Goal: Book appointment/travel/reservation

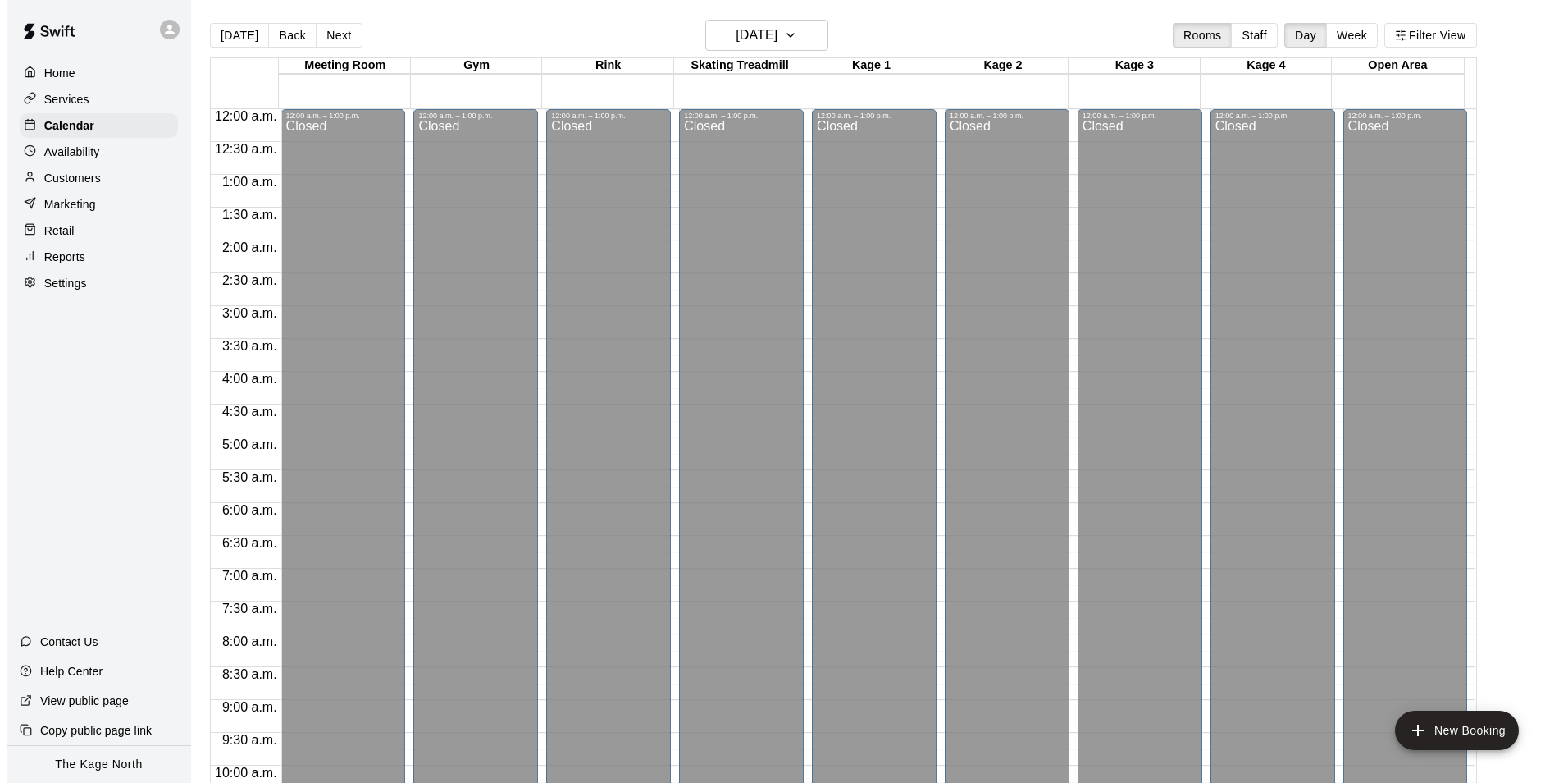
scroll to position [834, 0]
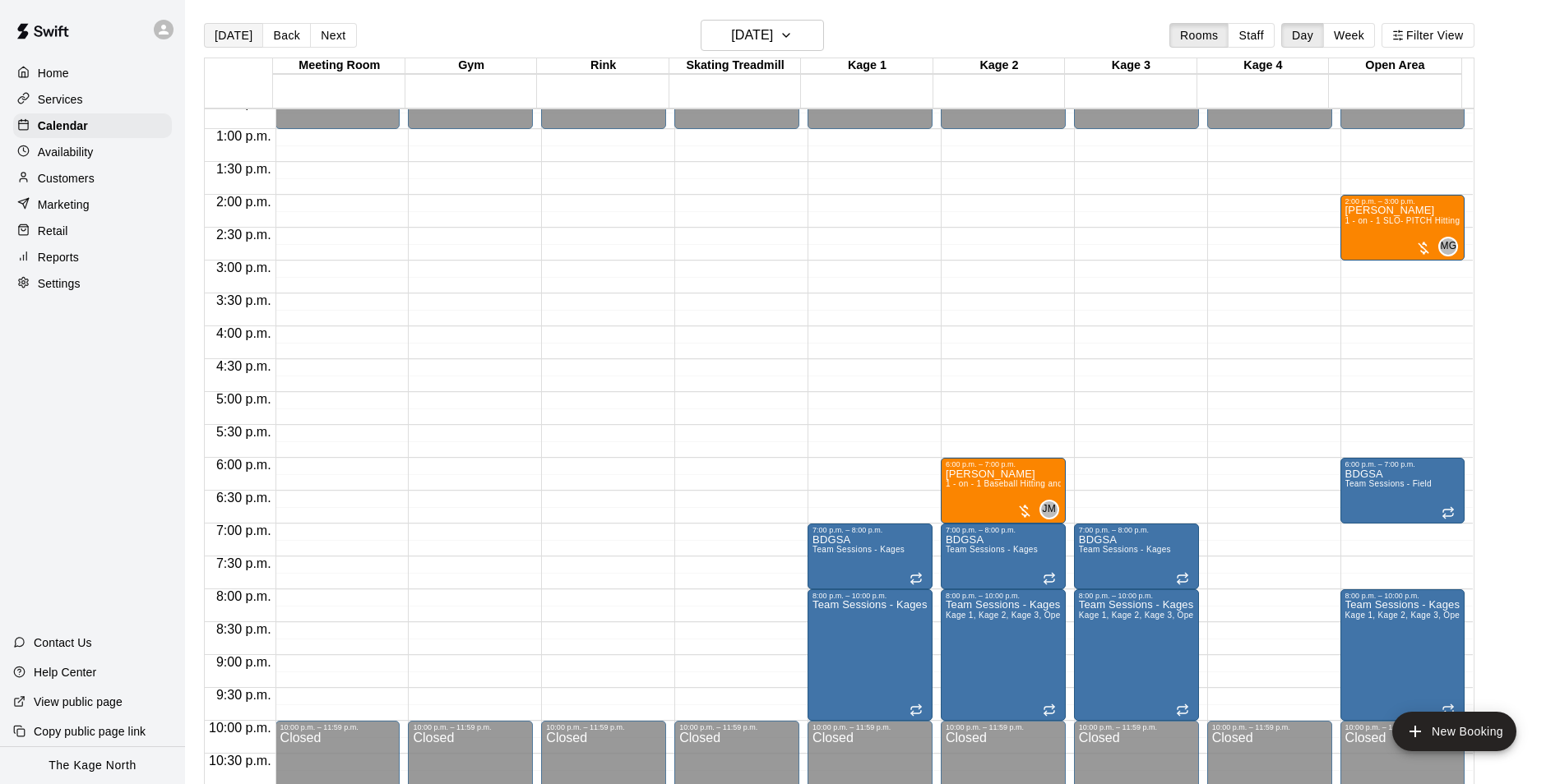
click at [216, 35] on button "[DATE]" at bounding box center [233, 35] width 59 height 24
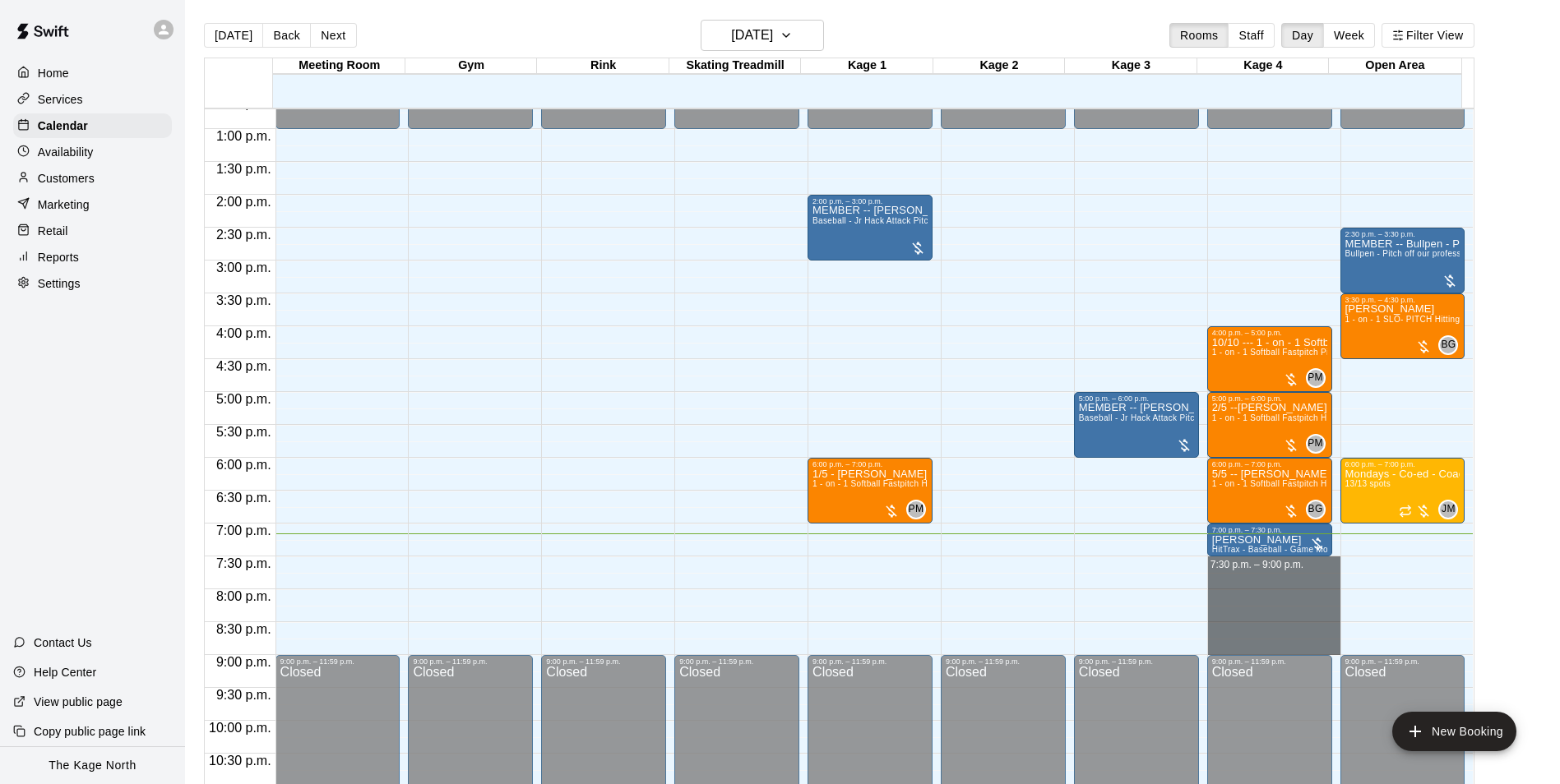
drag, startPoint x: 1211, startPoint y: 561, endPoint x: 1217, endPoint y: 650, distance: 89.2
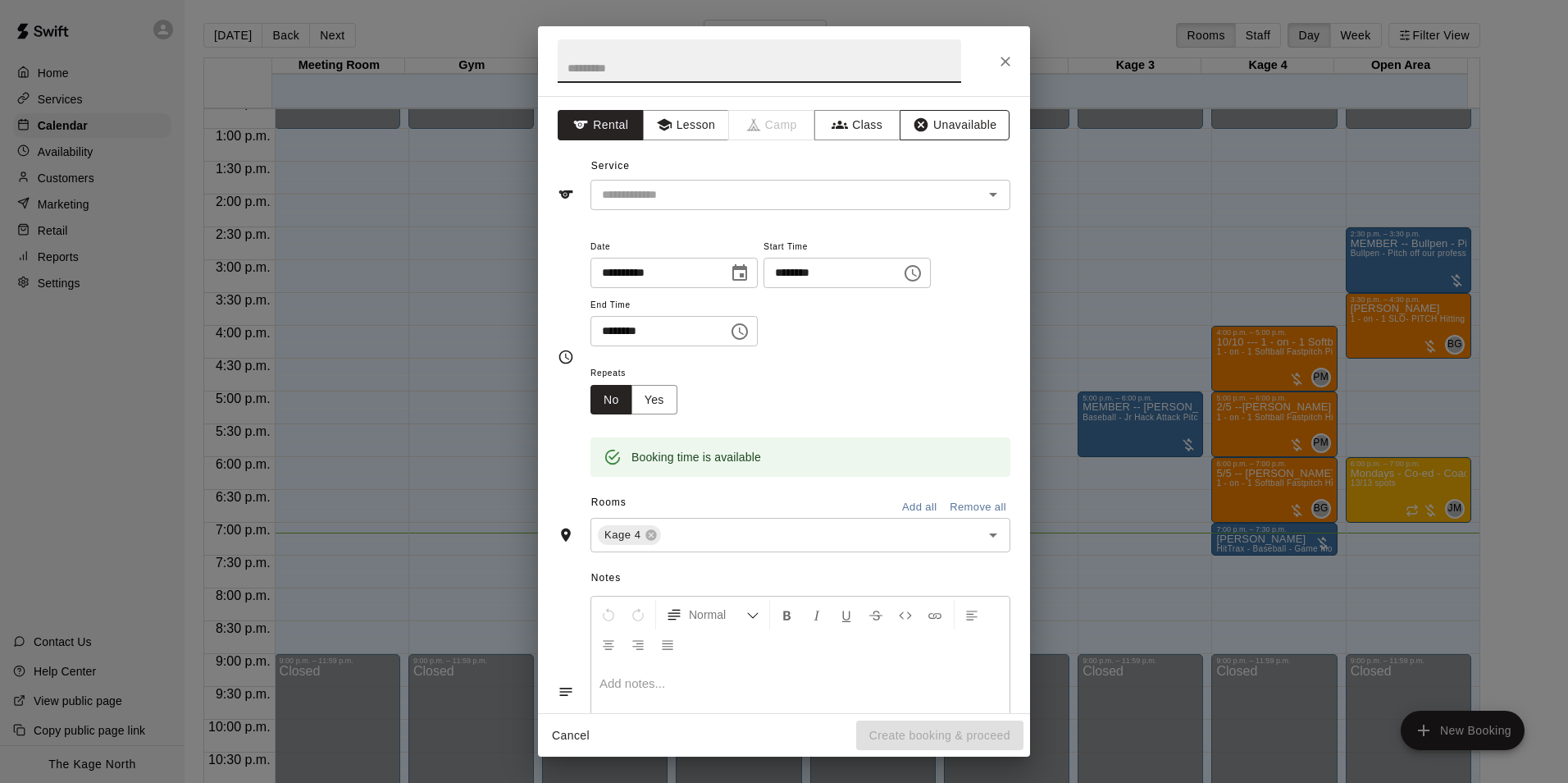
click at [946, 122] on button "Unavailable" at bounding box center [954, 124] width 109 height 30
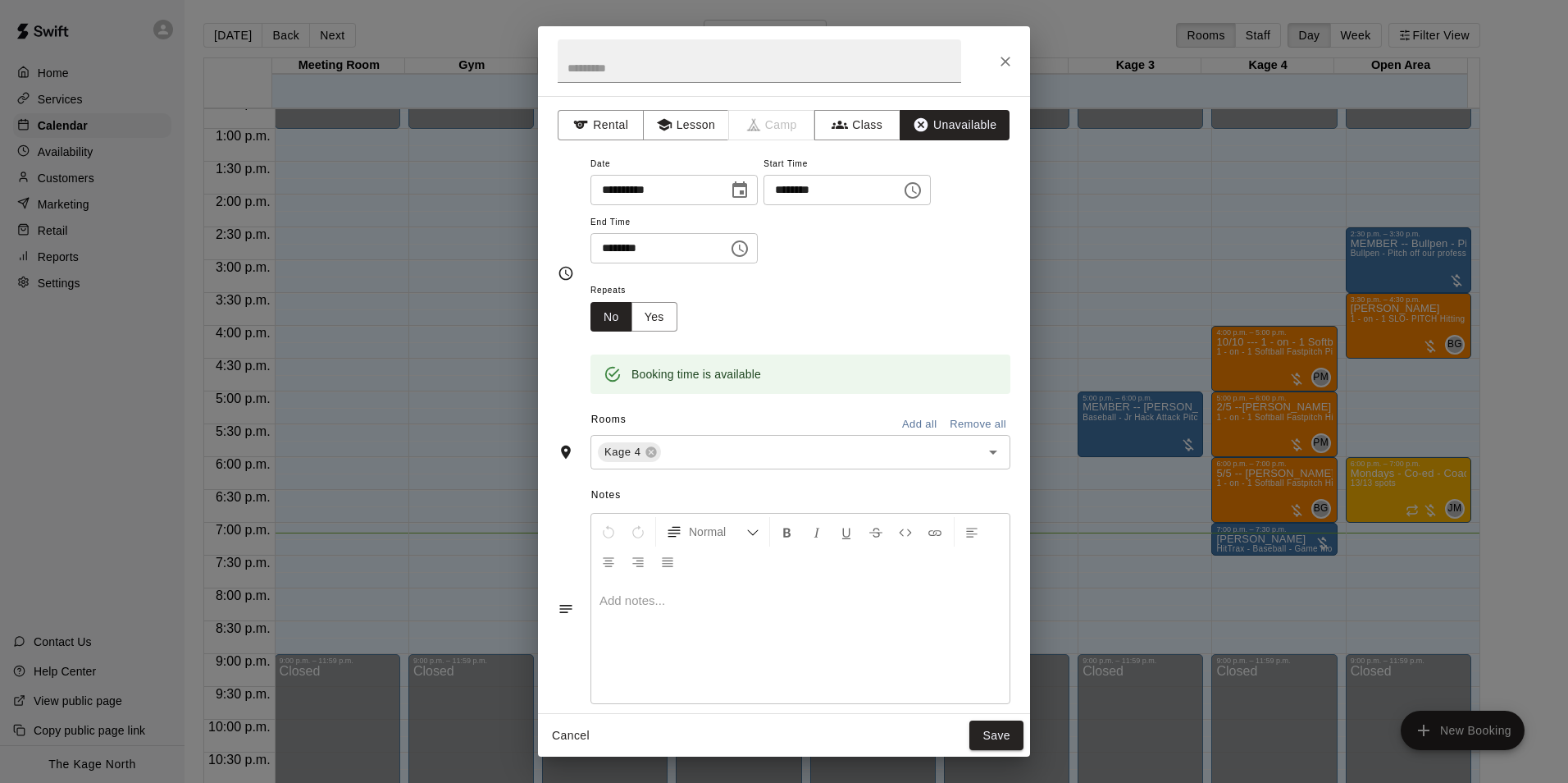
click at [914, 426] on button "Add all" at bounding box center [919, 424] width 52 height 25
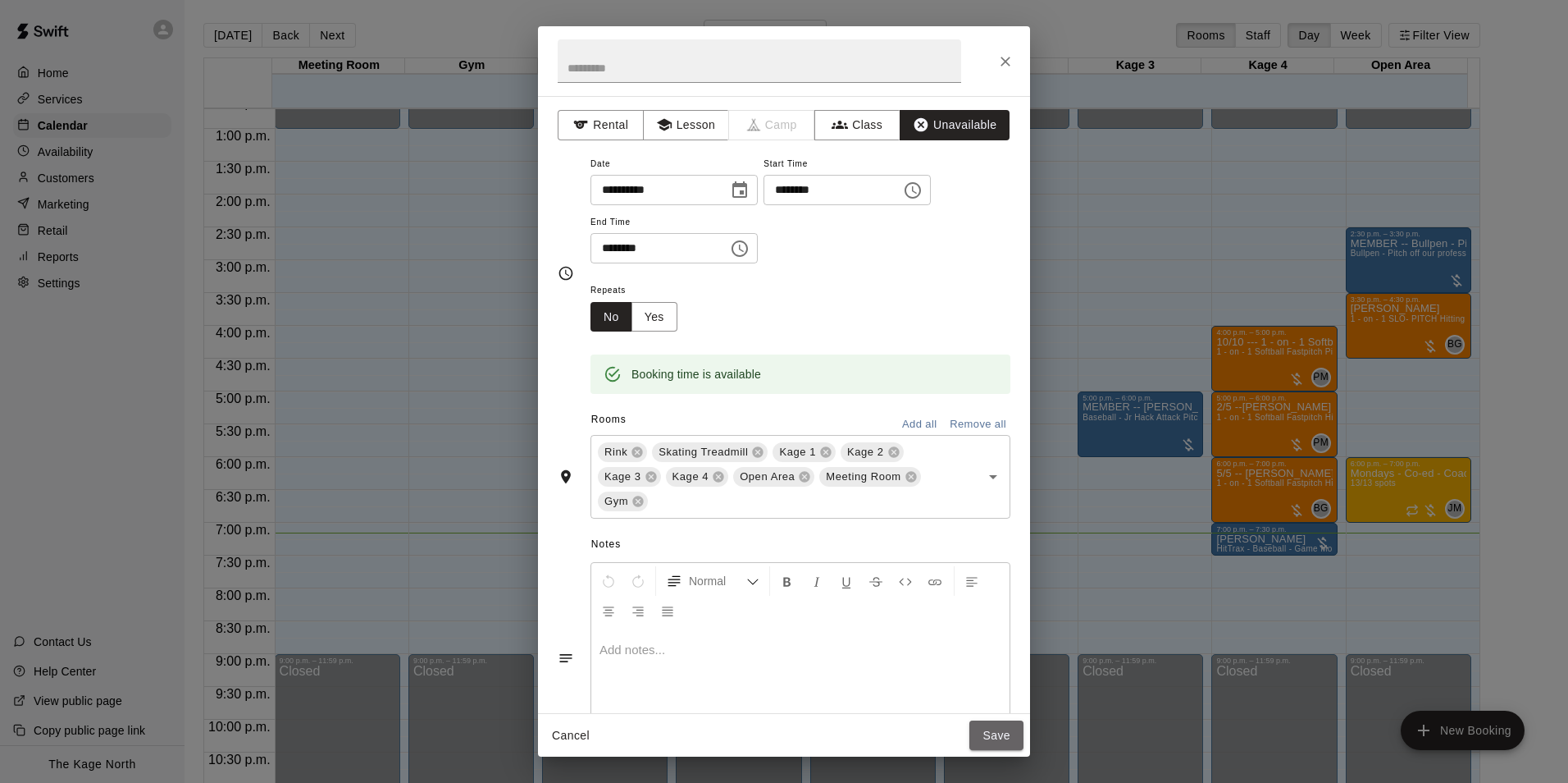
click at [1006, 738] on button "Save" at bounding box center [997, 736] width 54 height 30
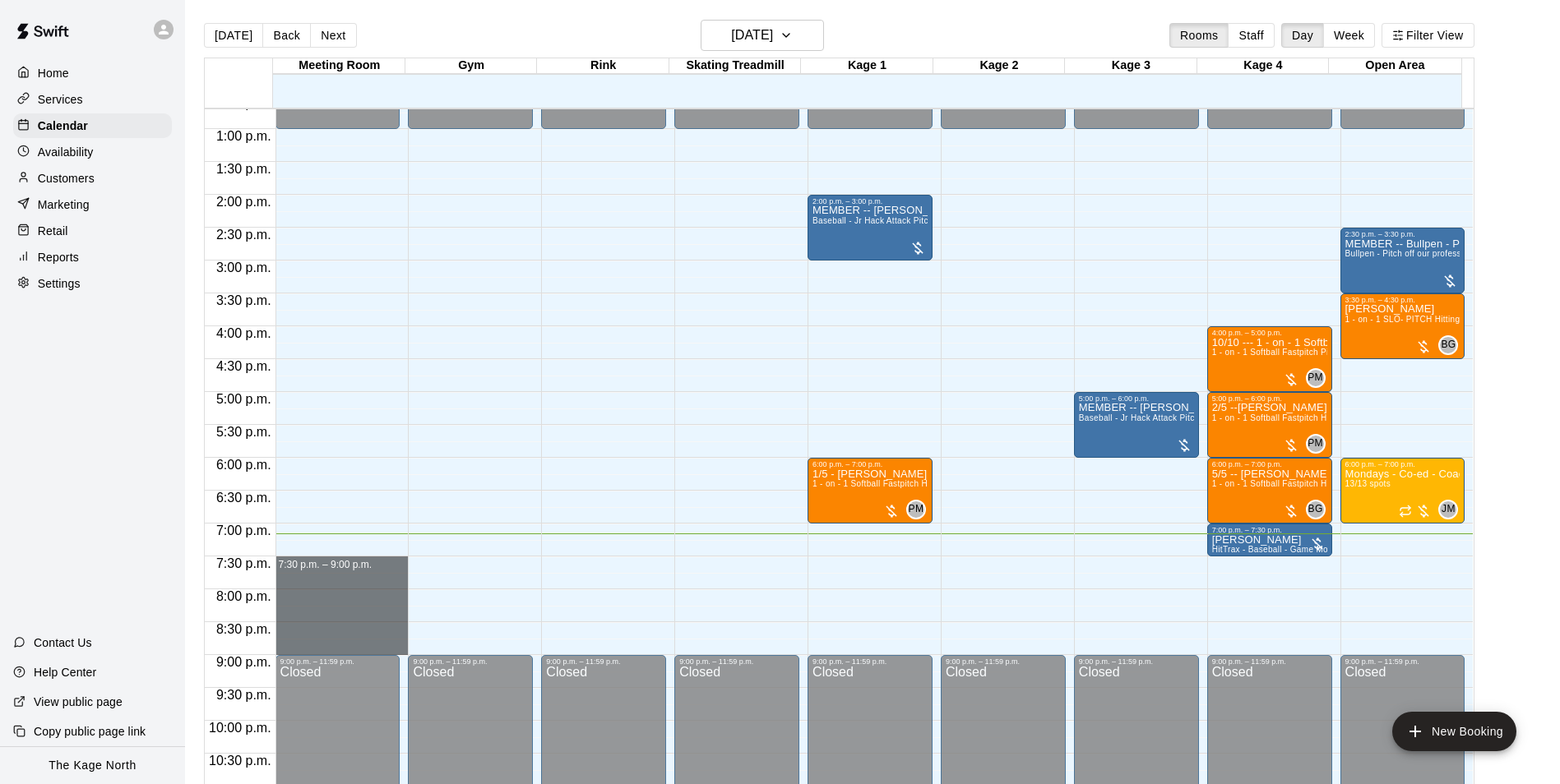
drag, startPoint x: 332, startPoint y: 562, endPoint x: 335, endPoint y: 647, distance: 85.1
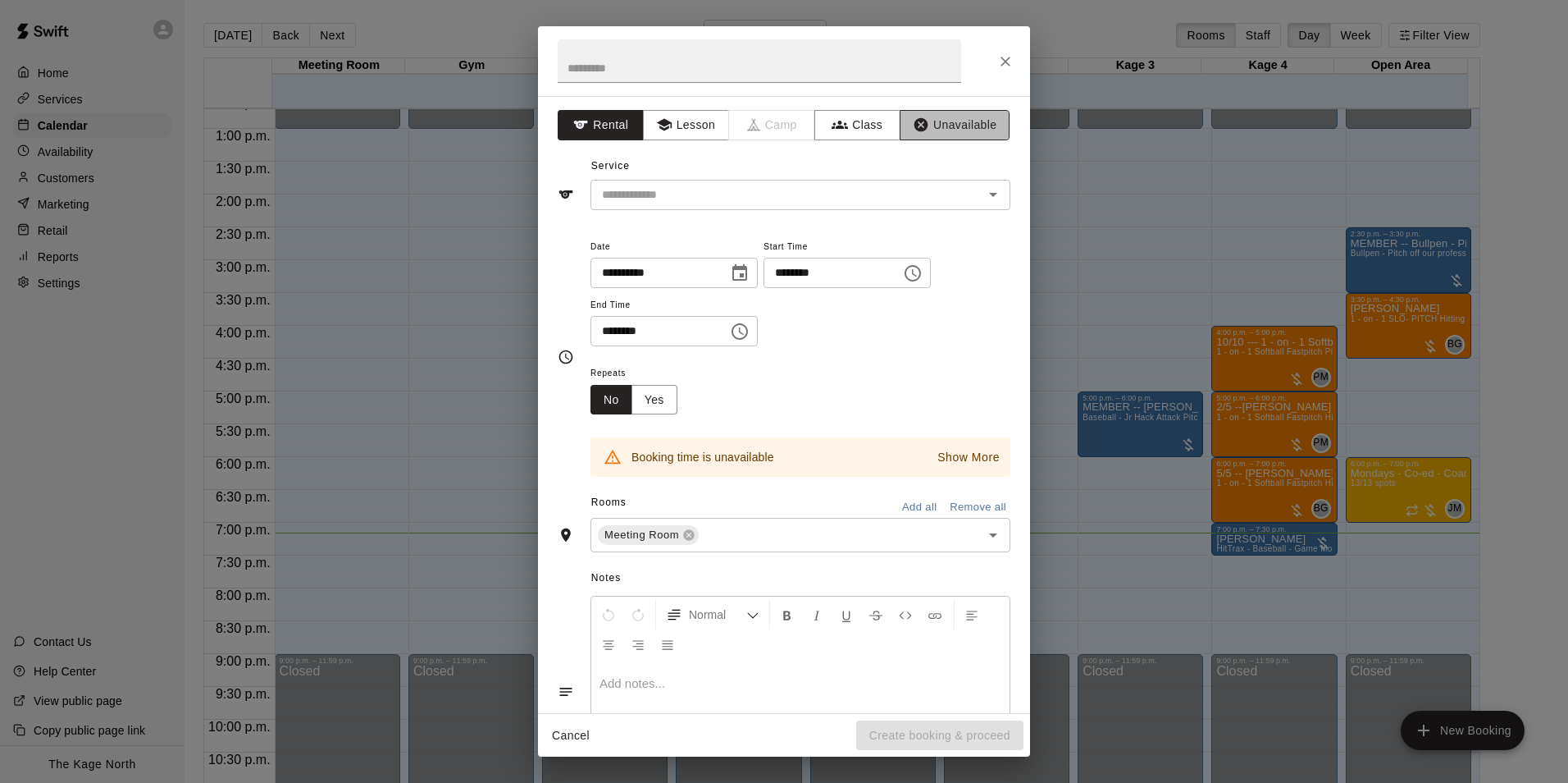
click at [936, 122] on button "Unavailable" at bounding box center [954, 124] width 109 height 30
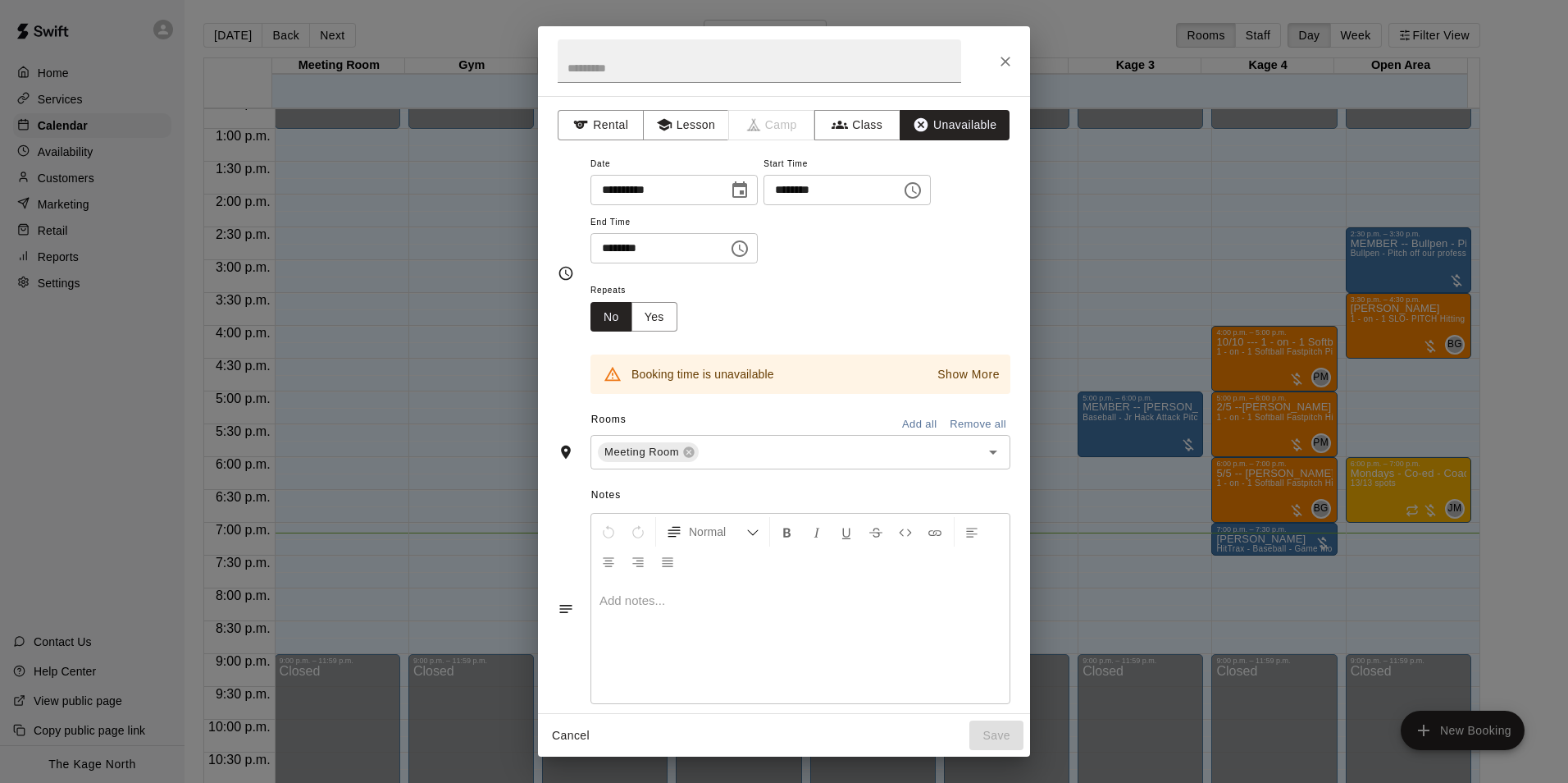
click at [915, 418] on button "Add all" at bounding box center [919, 424] width 52 height 25
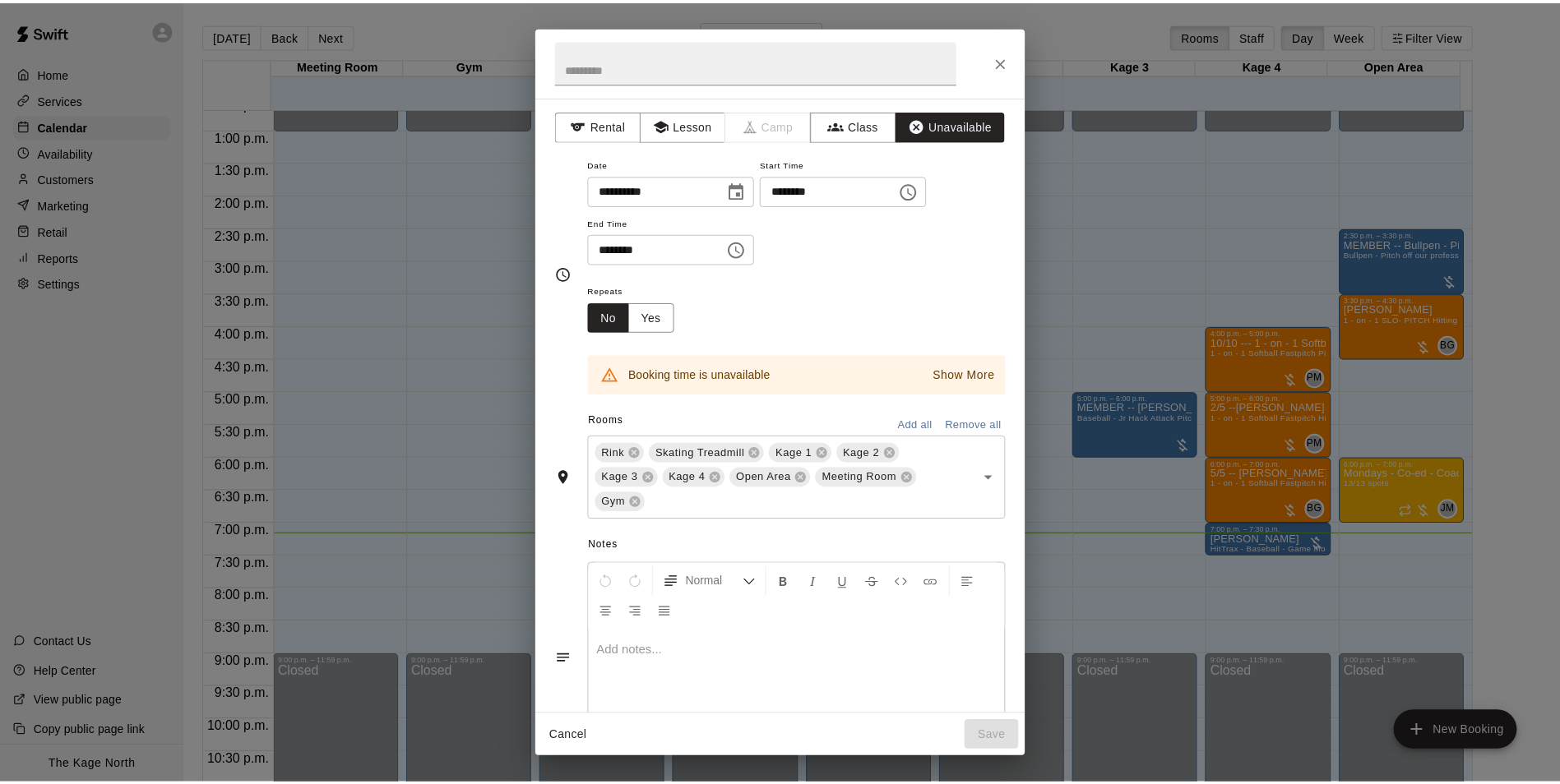
scroll to position [71, 0]
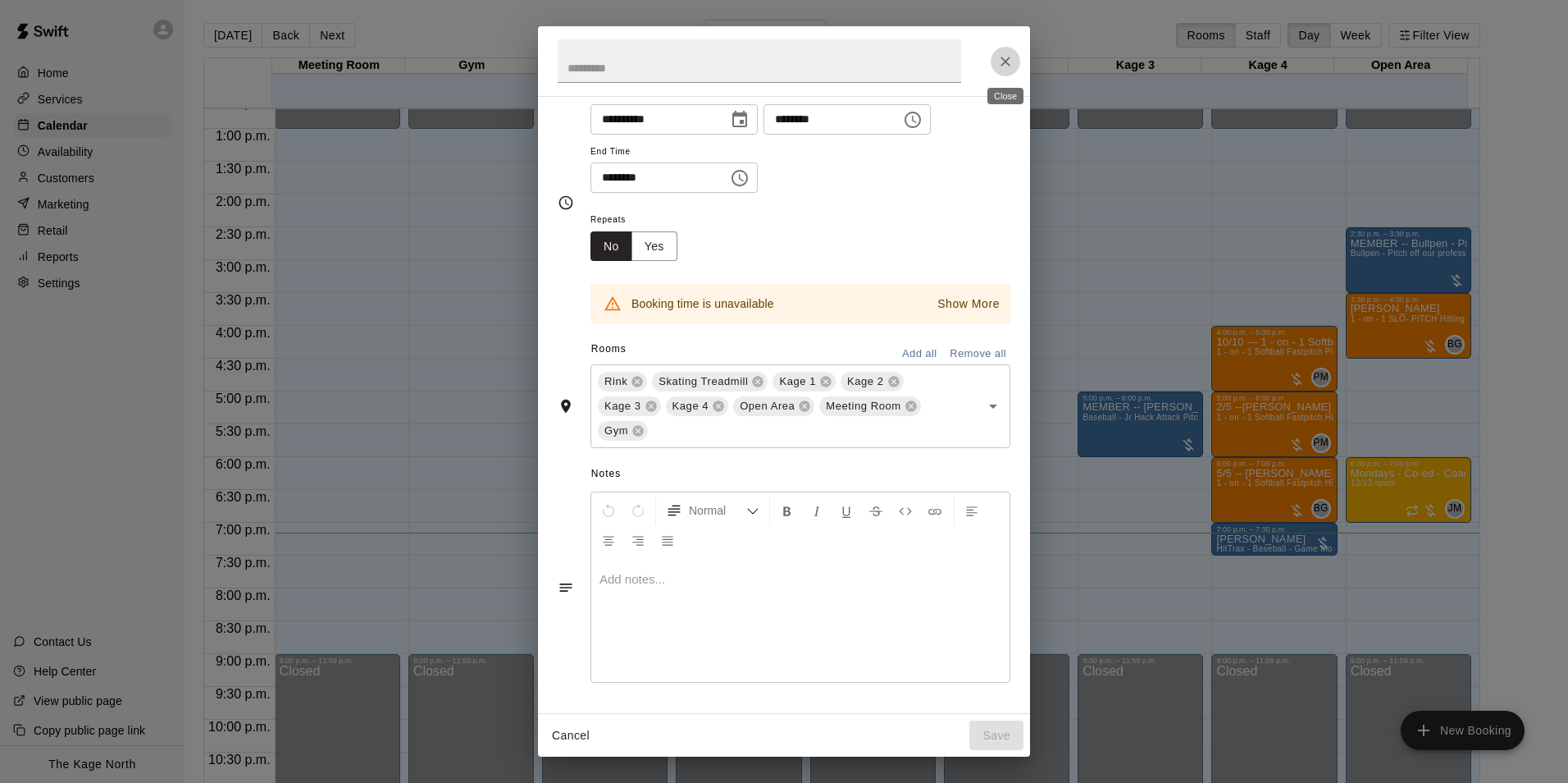
click at [999, 67] on icon "Close" at bounding box center [1005, 61] width 16 height 16
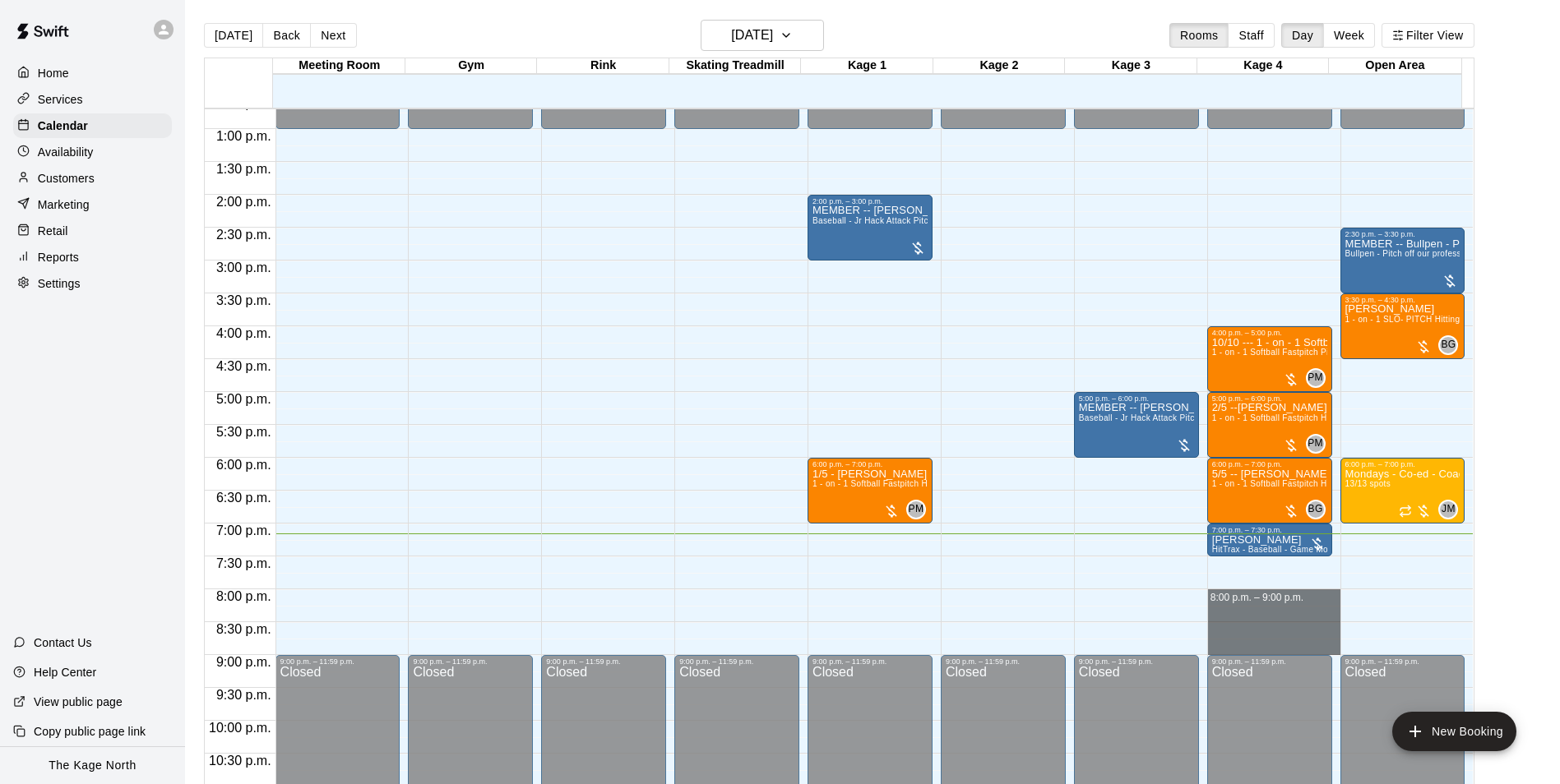
drag, startPoint x: 1211, startPoint y: 595, endPoint x: 1217, endPoint y: 640, distance: 45.4
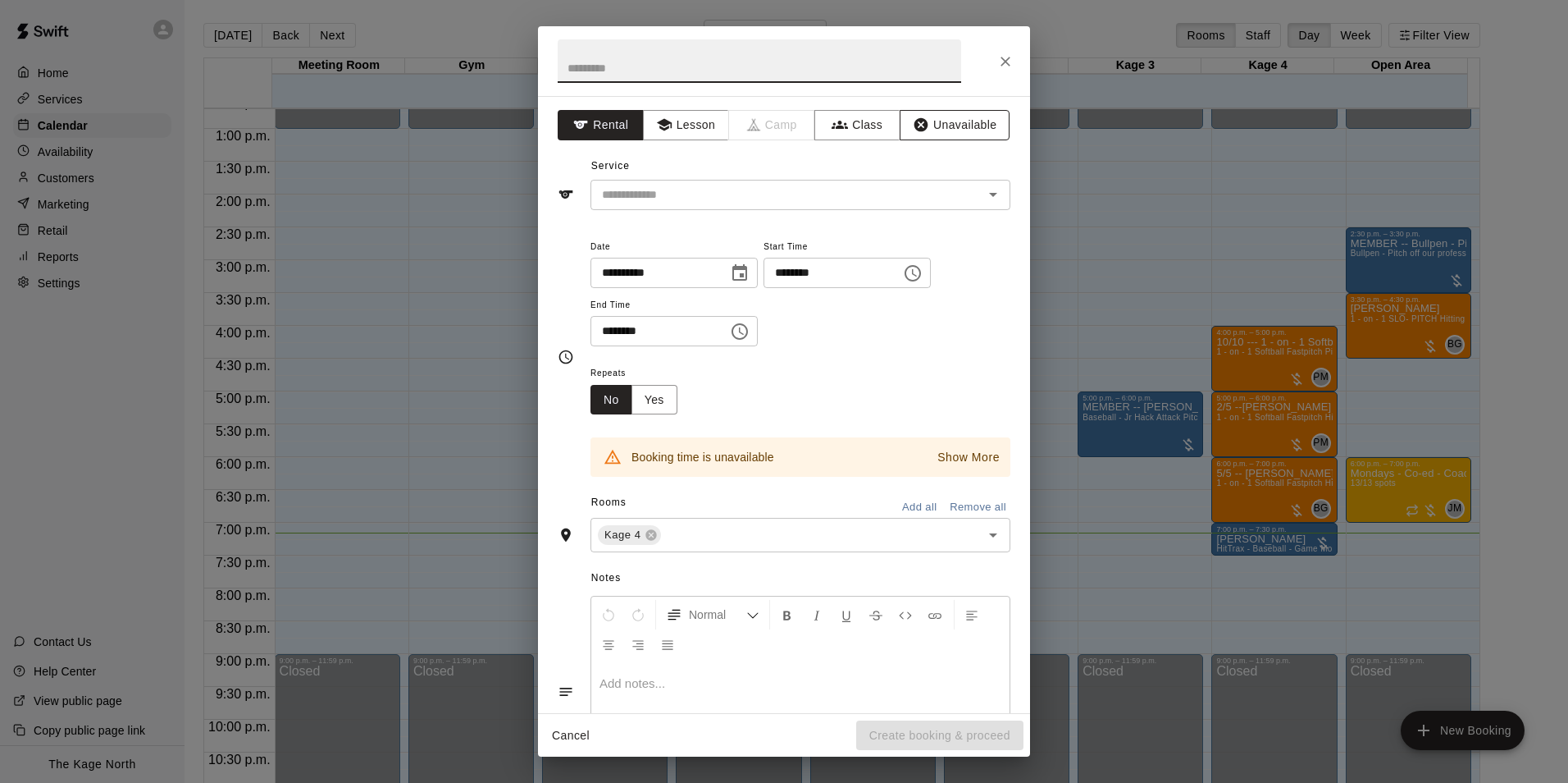
click at [940, 125] on button "Unavailable" at bounding box center [954, 124] width 109 height 30
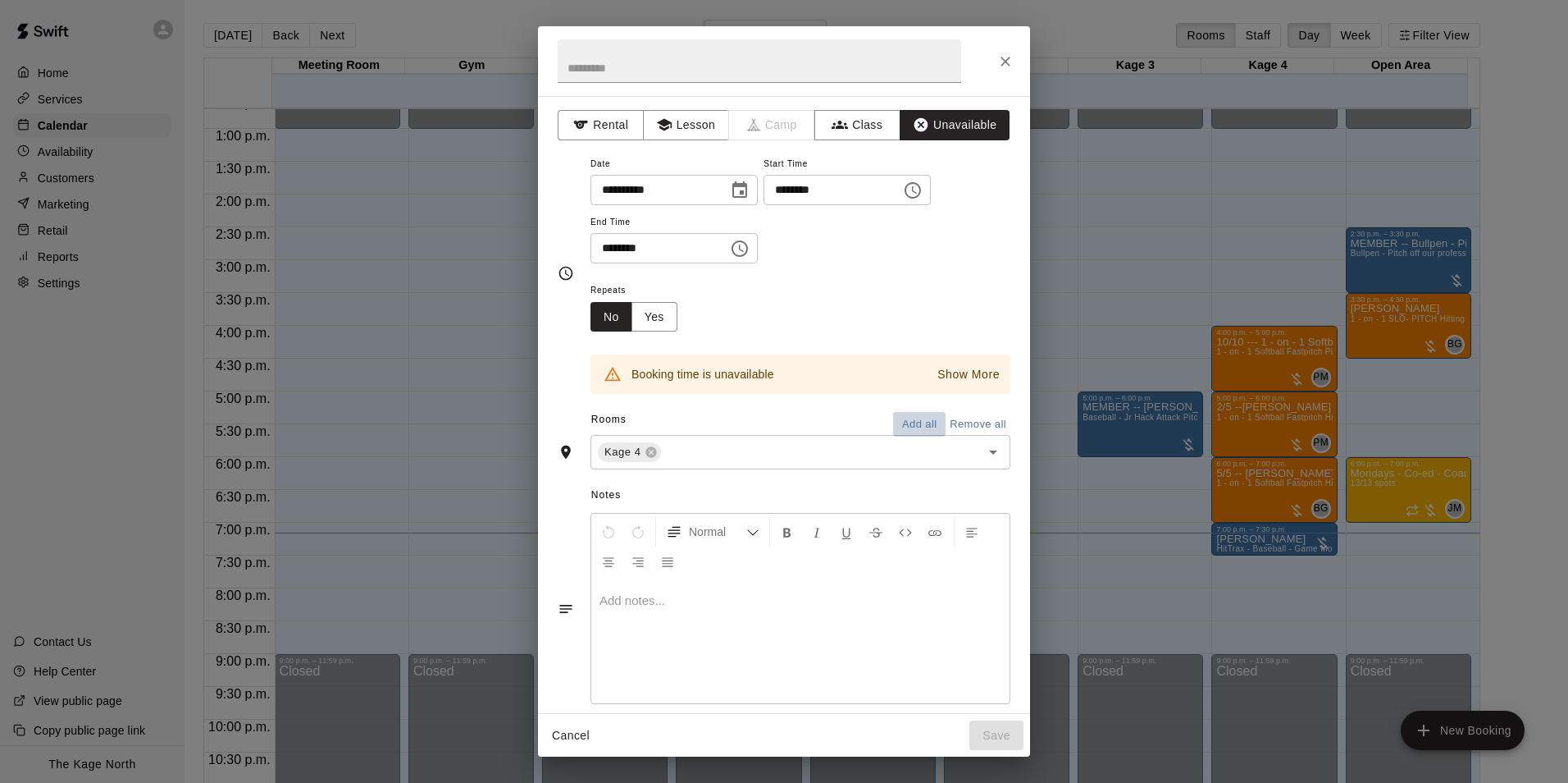
click at [904, 425] on button "Add all" at bounding box center [919, 424] width 52 height 25
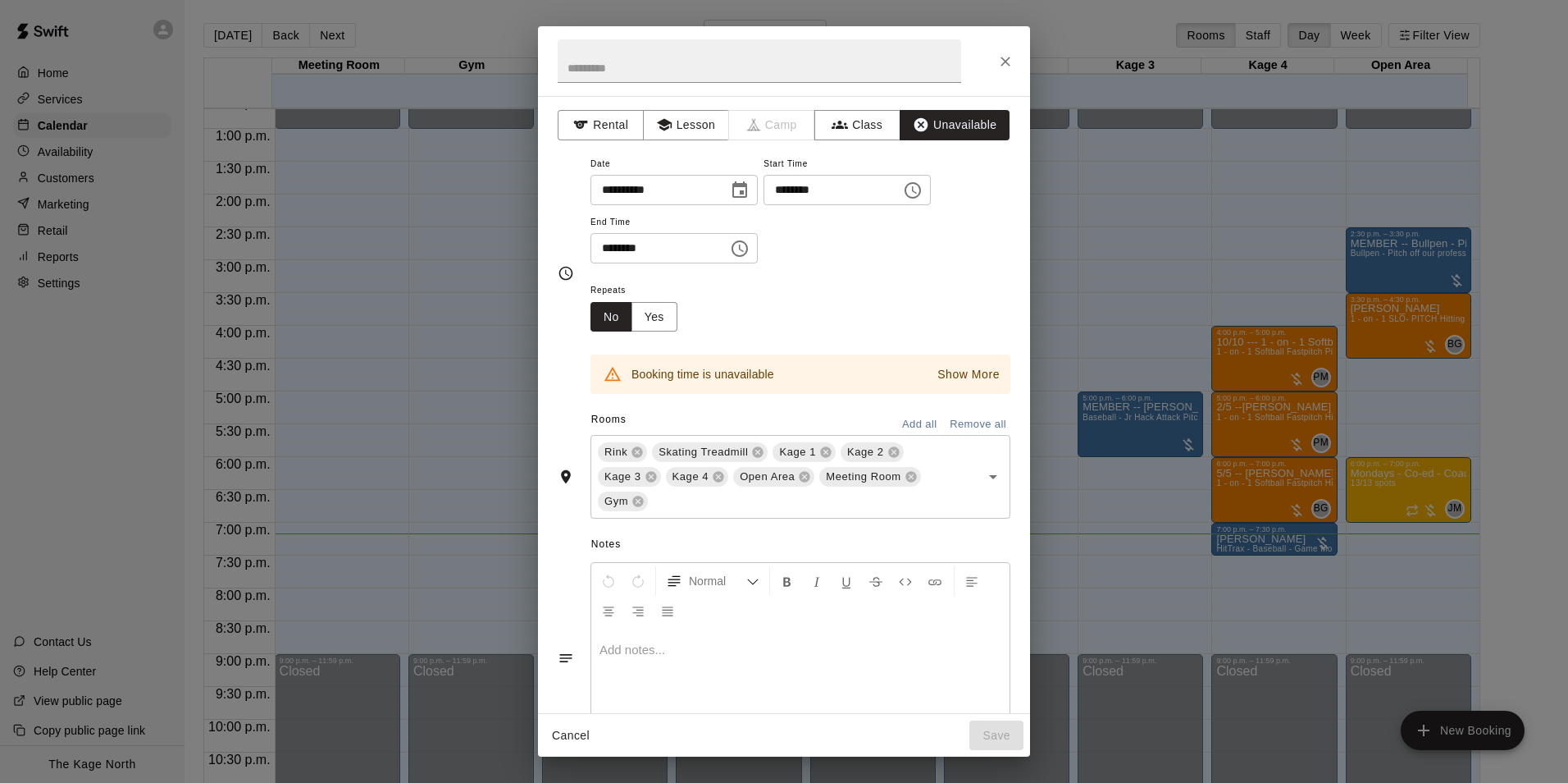
click at [1007, 60] on icon "Close" at bounding box center [1005, 61] width 10 height 10
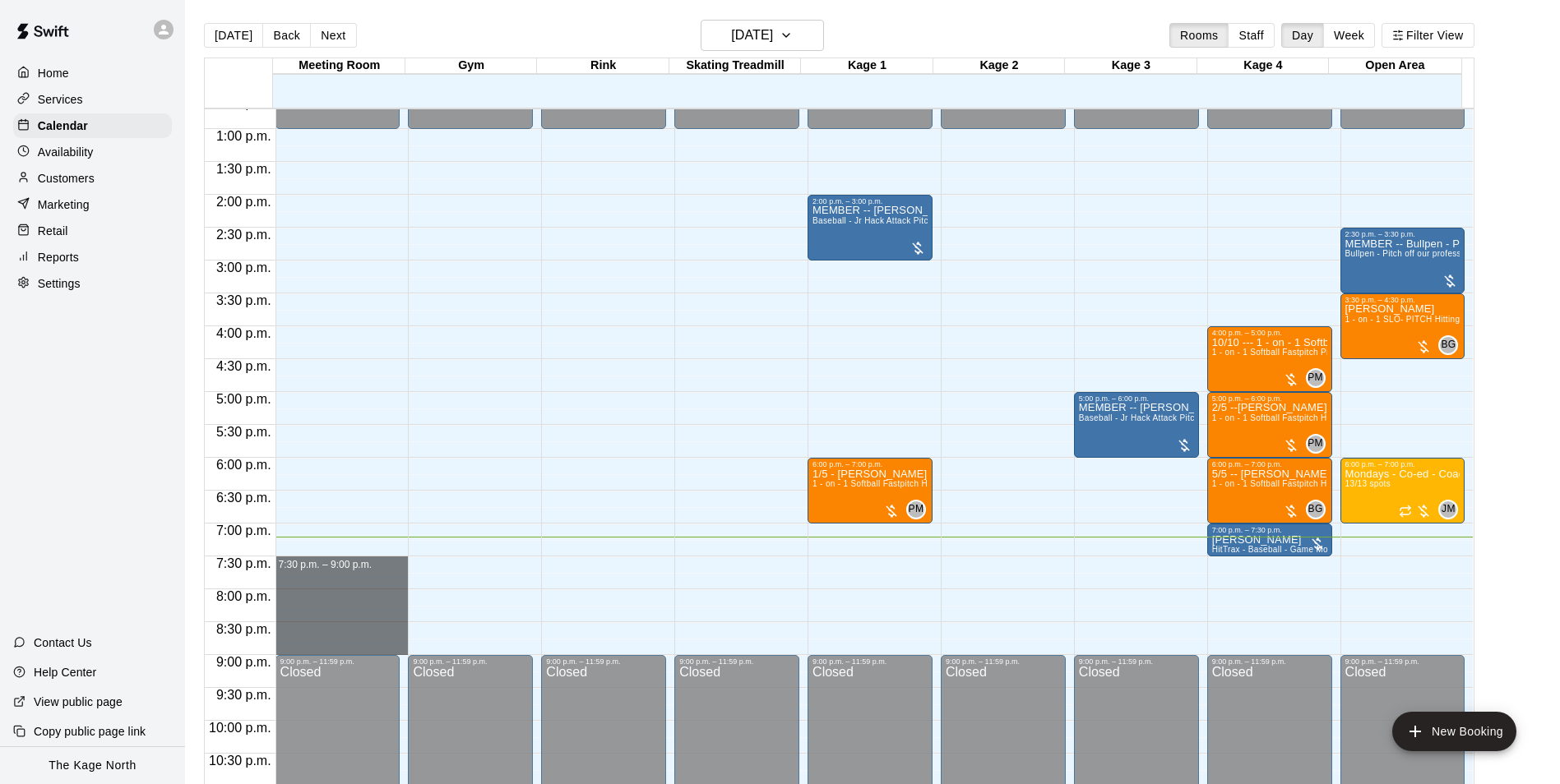
drag, startPoint x: 293, startPoint y: 561, endPoint x: 304, endPoint y: 647, distance: 86.7
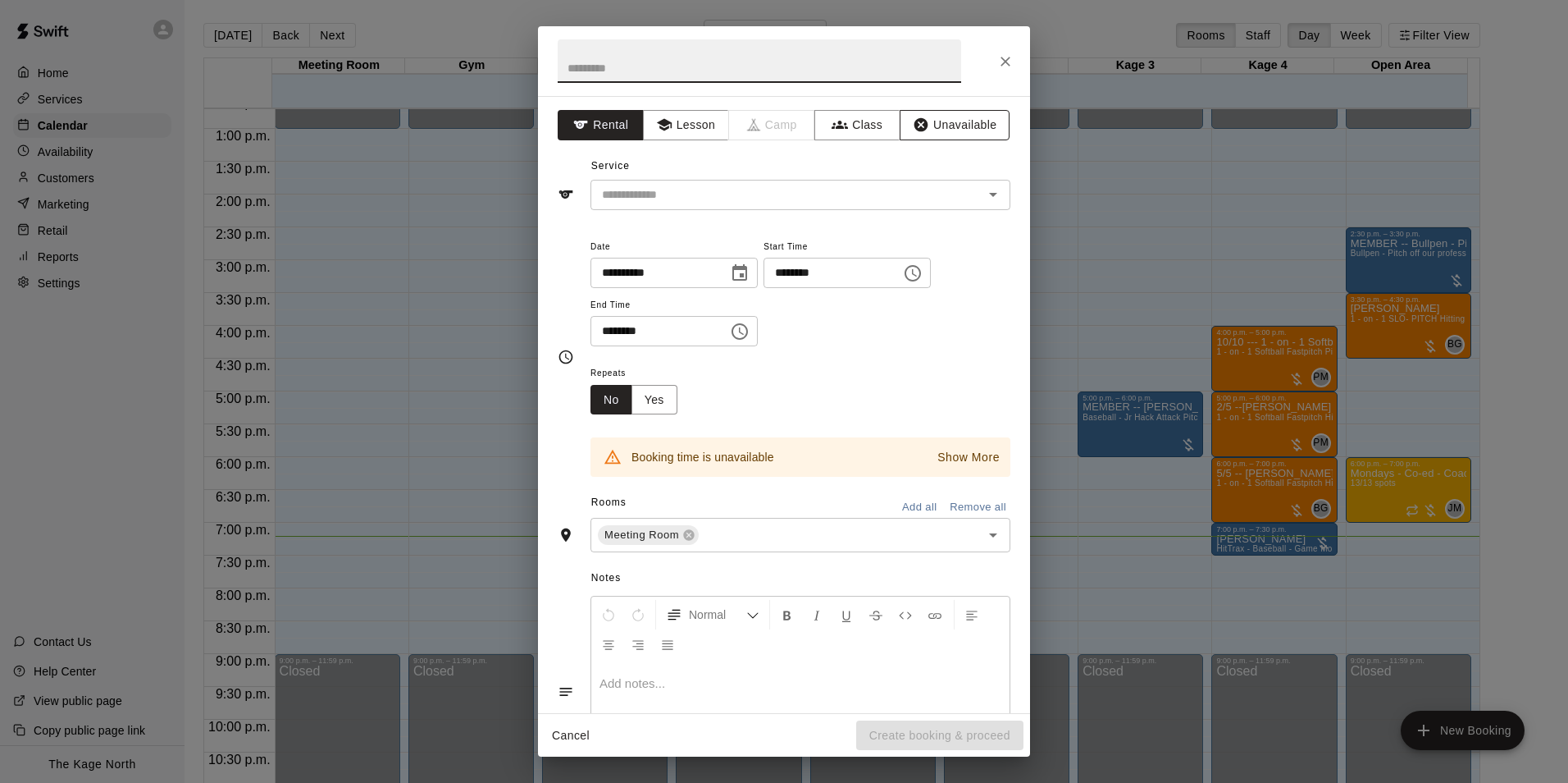
click at [920, 130] on button "Unavailable" at bounding box center [954, 124] width 109 height 30
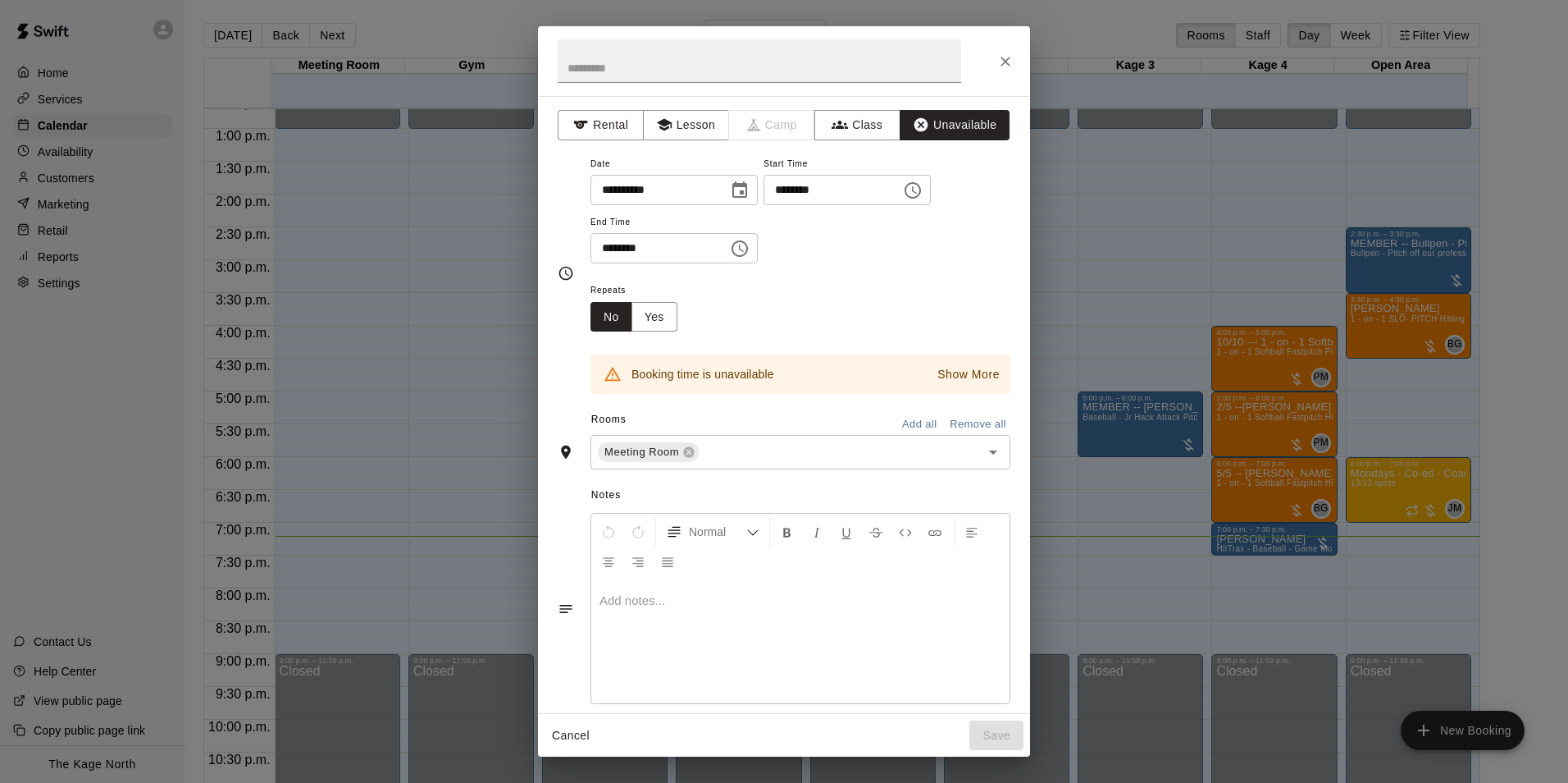
click at [916, 425] on button "Add all" at bounding box center [919, 424] width 52 height 25
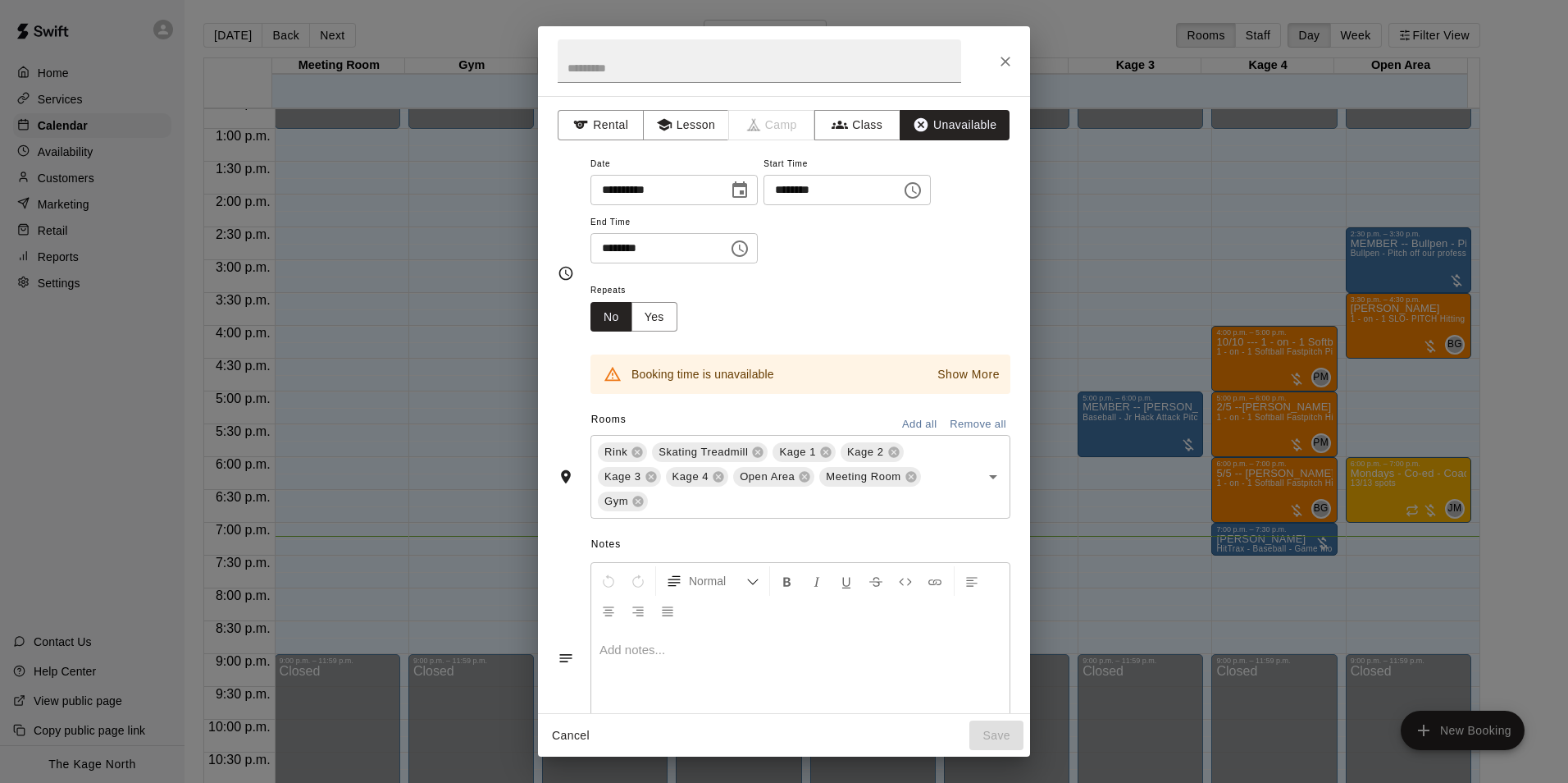
click at [1006, 59] on icon "Close" at bounding box center [1005, 61] width 16 height 16
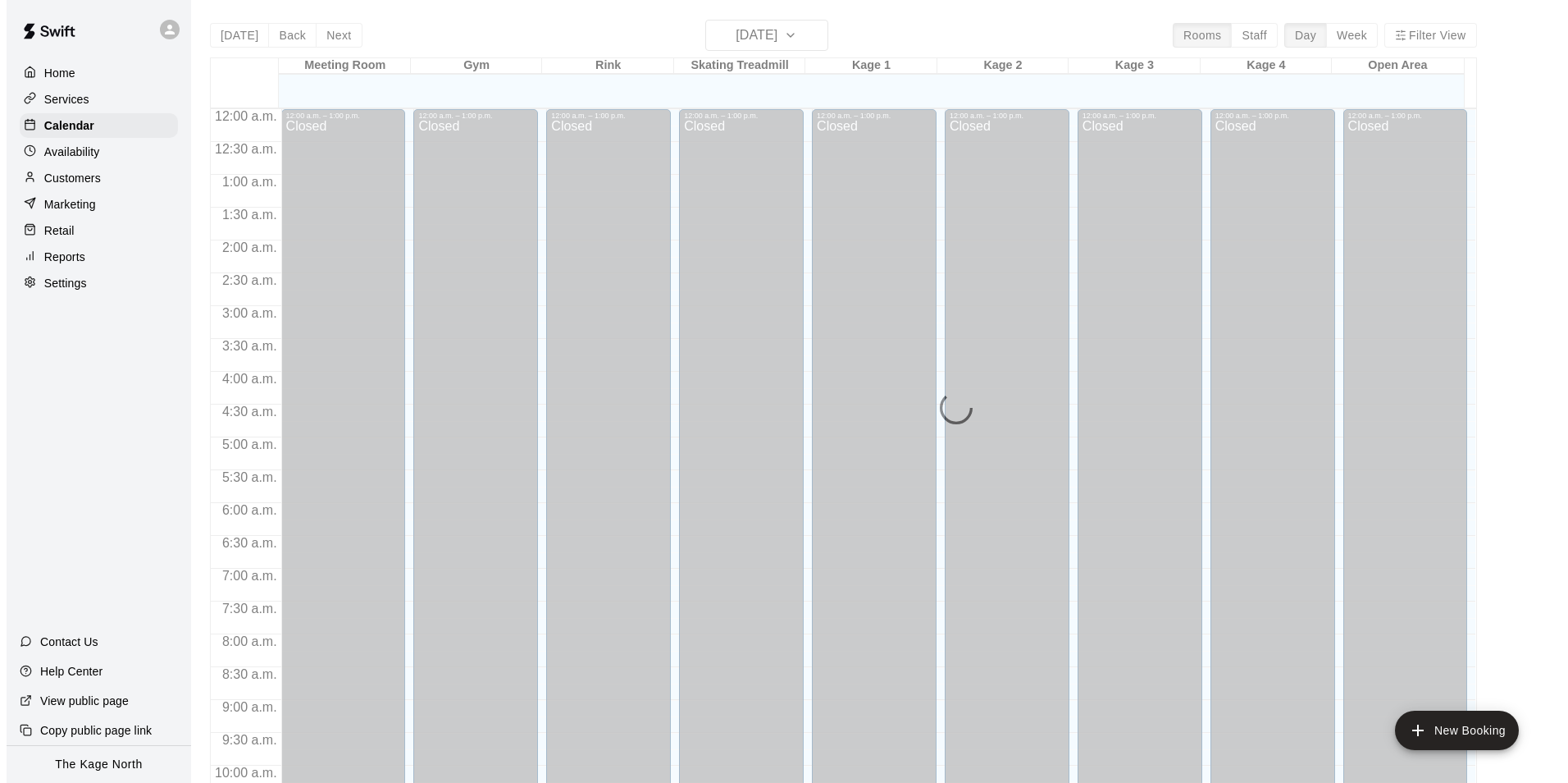
scroll to position [834, 0]
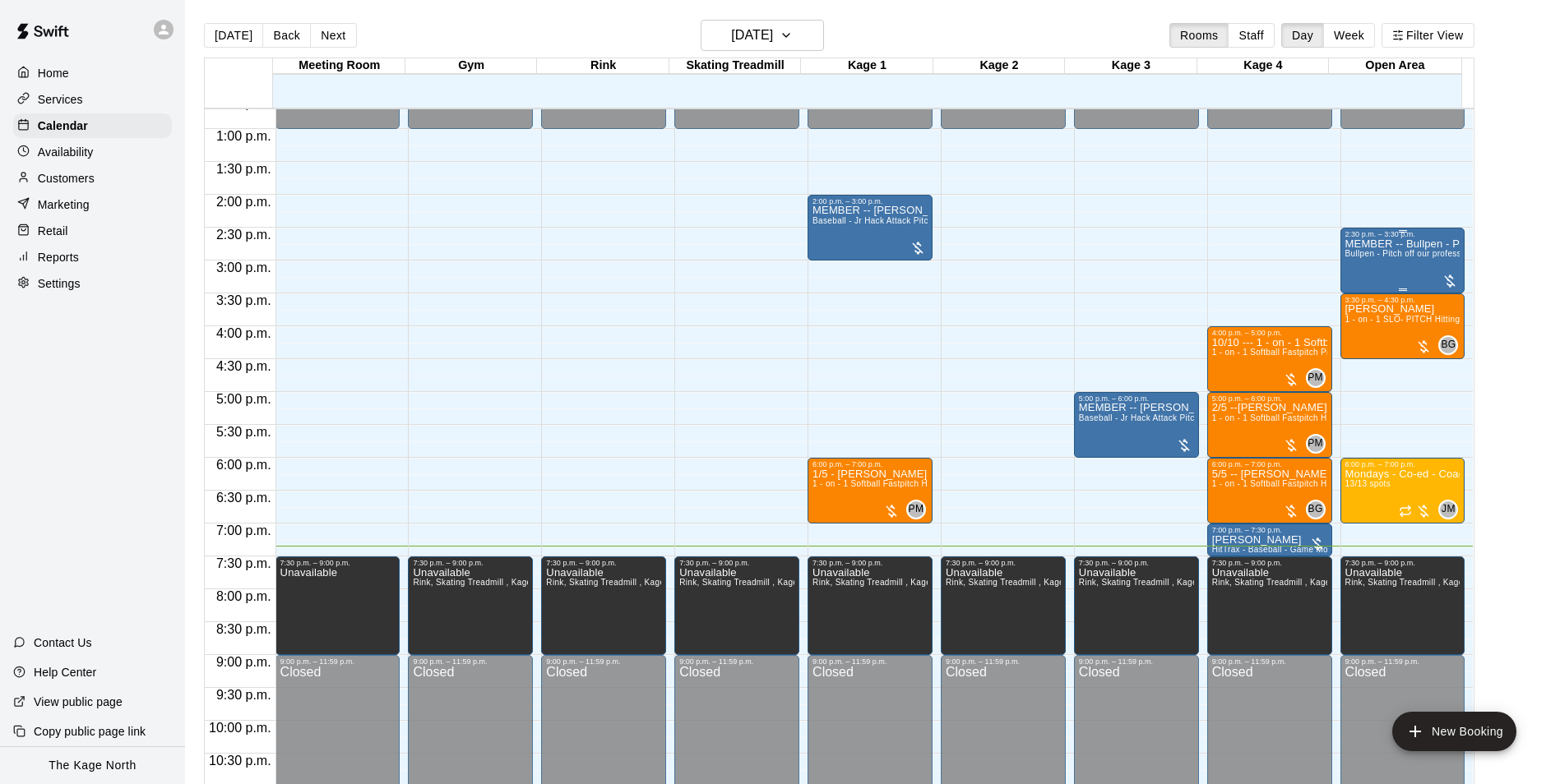
click at [1379, 277] on div "MEMBER -- Bullpen - Pitch off our professional turfed mound Bullpen - Pitch off…" at bounding box center [1403, 631] width 116 height 784
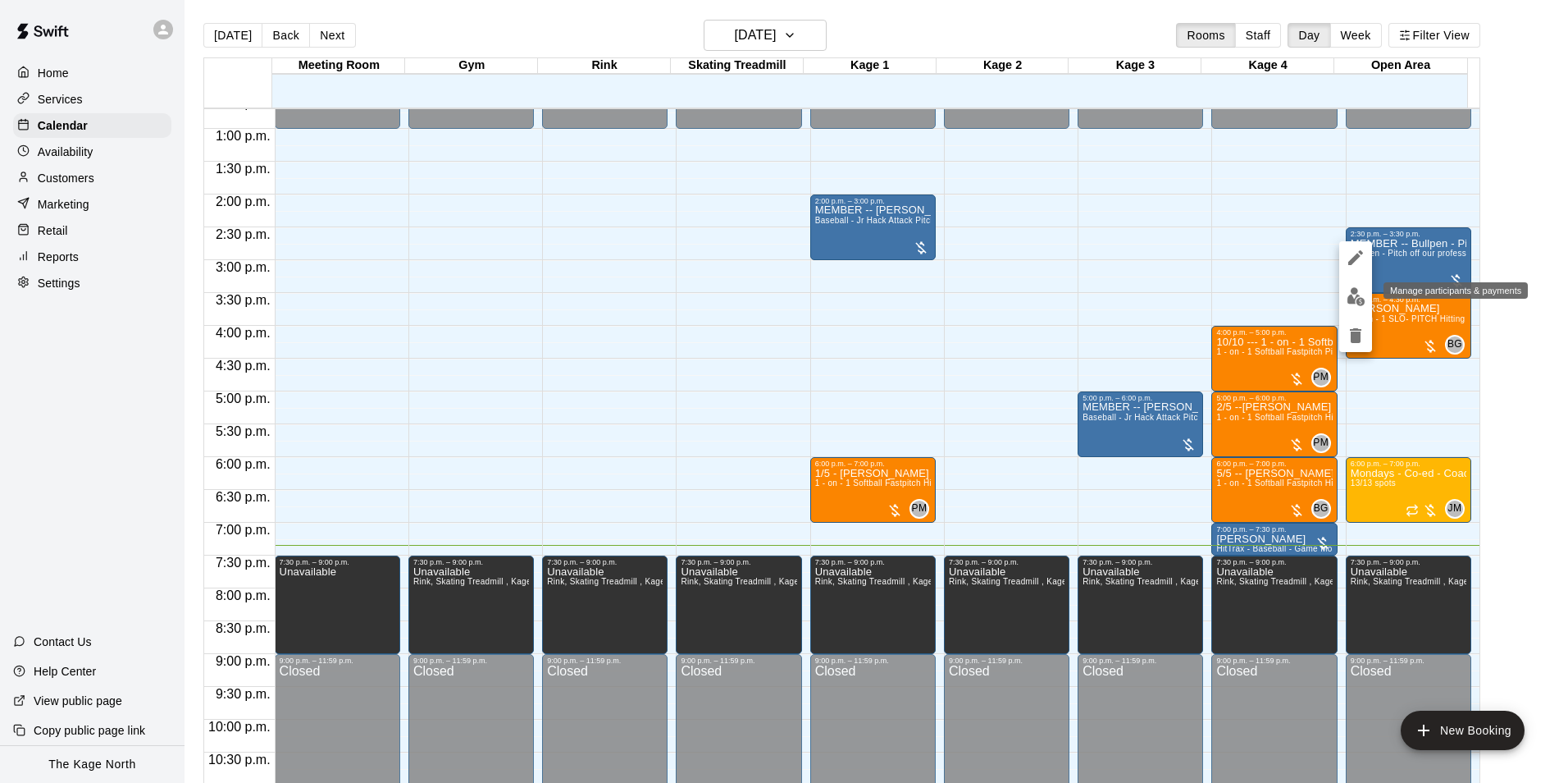
click at [1363, 294] on img "edit" at bounding box center [1356, 296] width 18 height 18
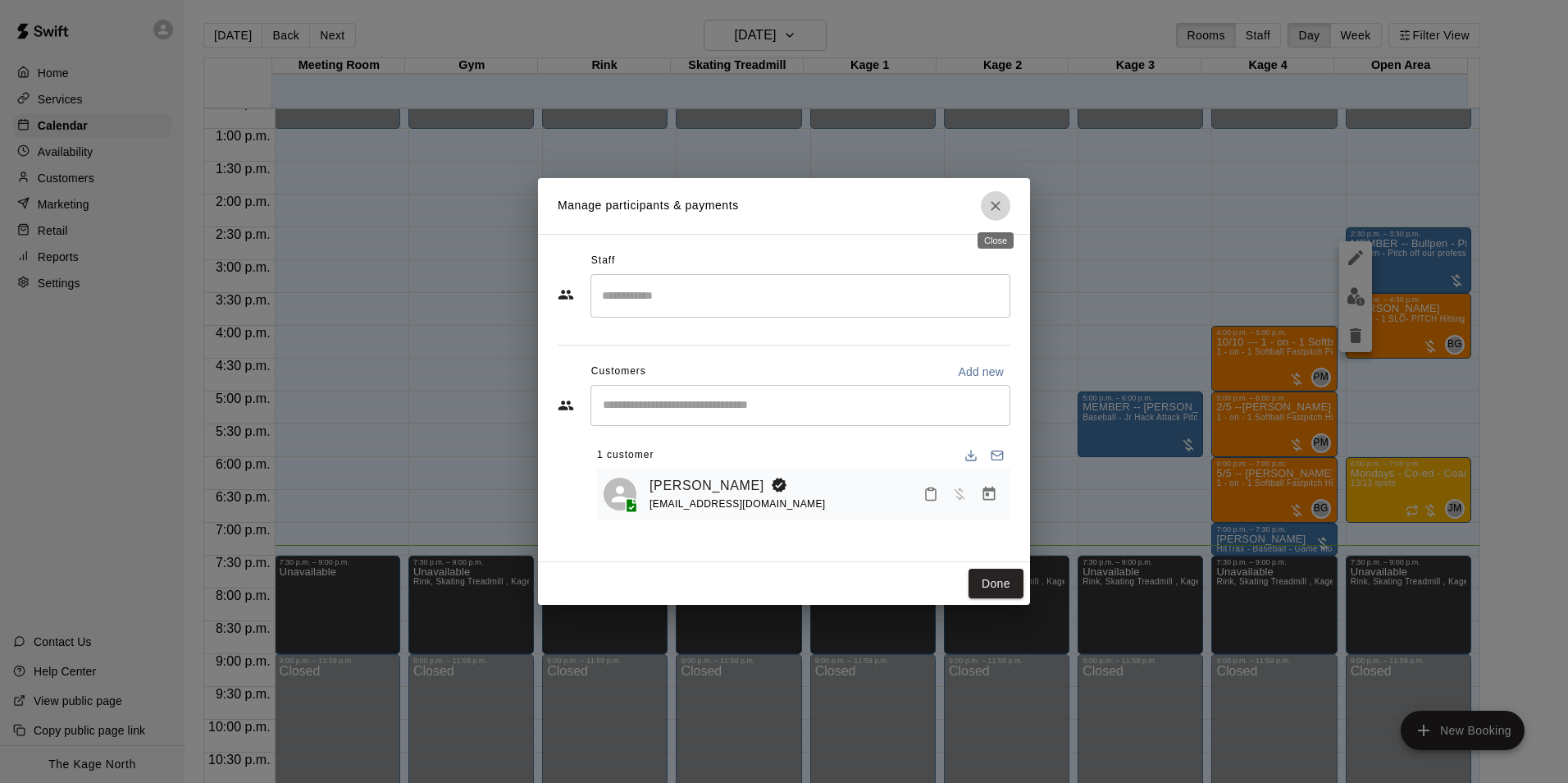
click at [995, 207] on icon "Close" at bounding box center [996, 206] width 10 height 10
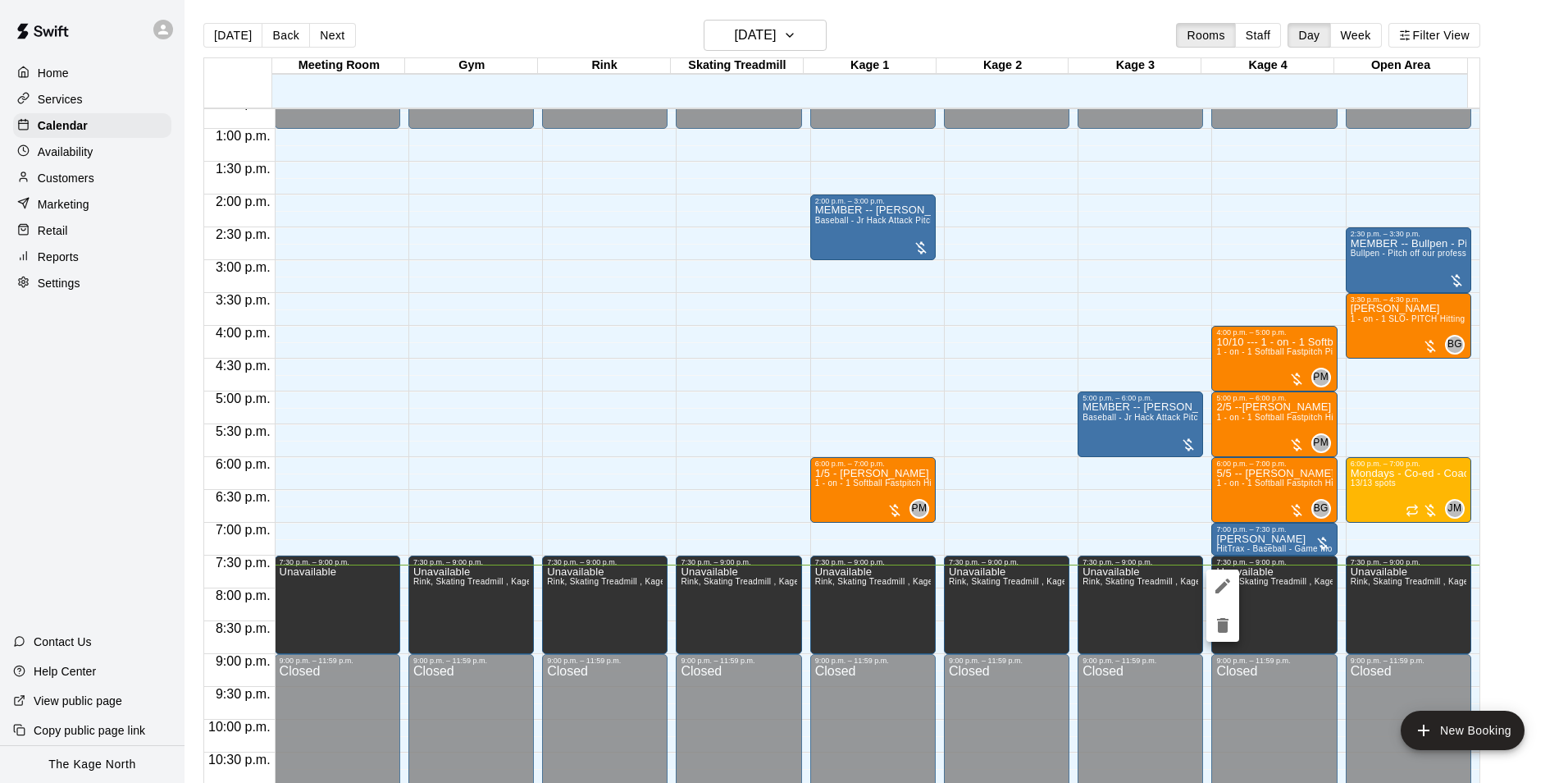
click at [1216, 586] on icon "edit" at bounding box center [1223, 586] width 19 height 19
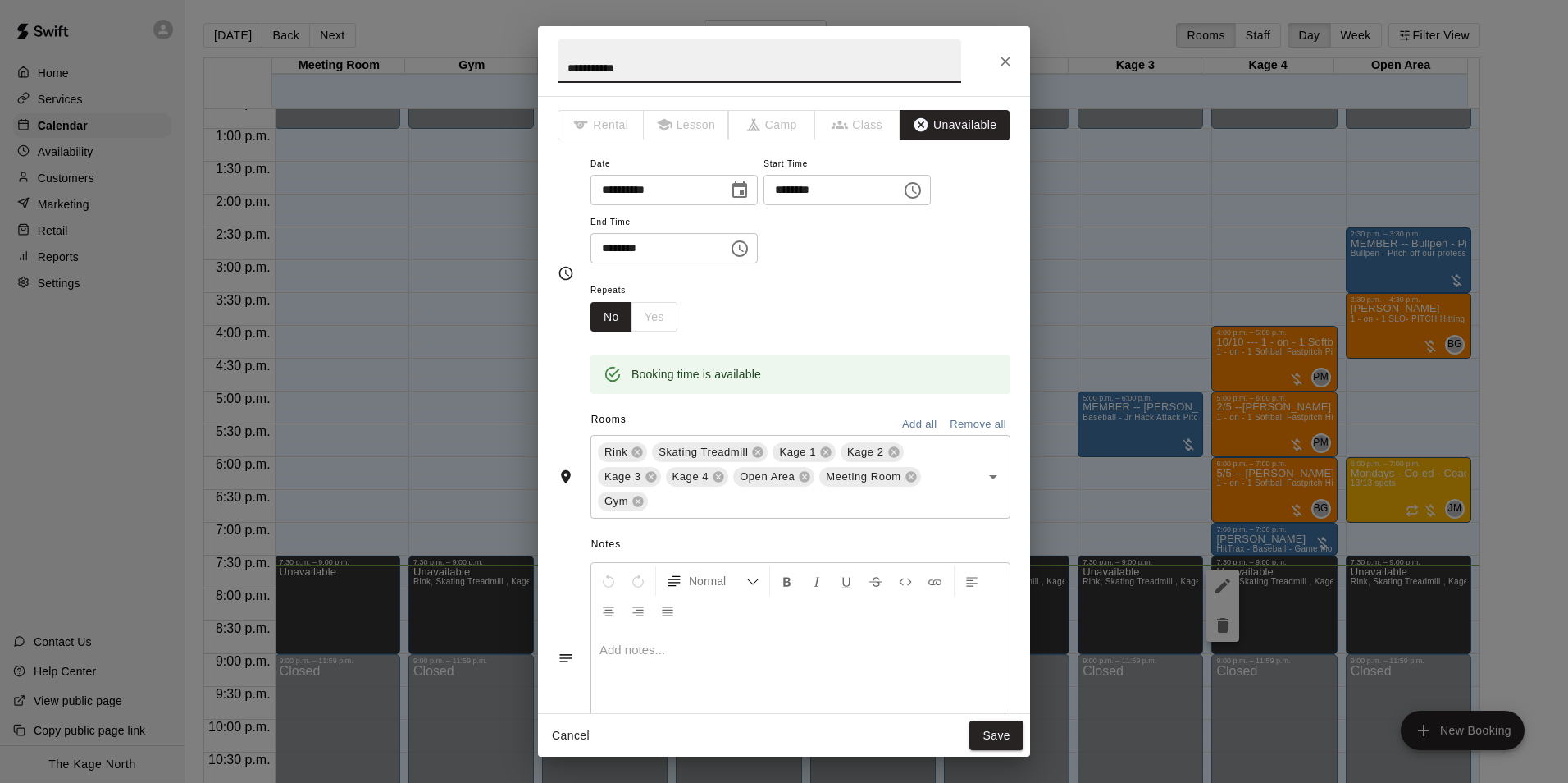
click at [923, 195] on icon "Choose time, selected time is 7:30 PM" at bounding box center [913, 190] width 19 height 19
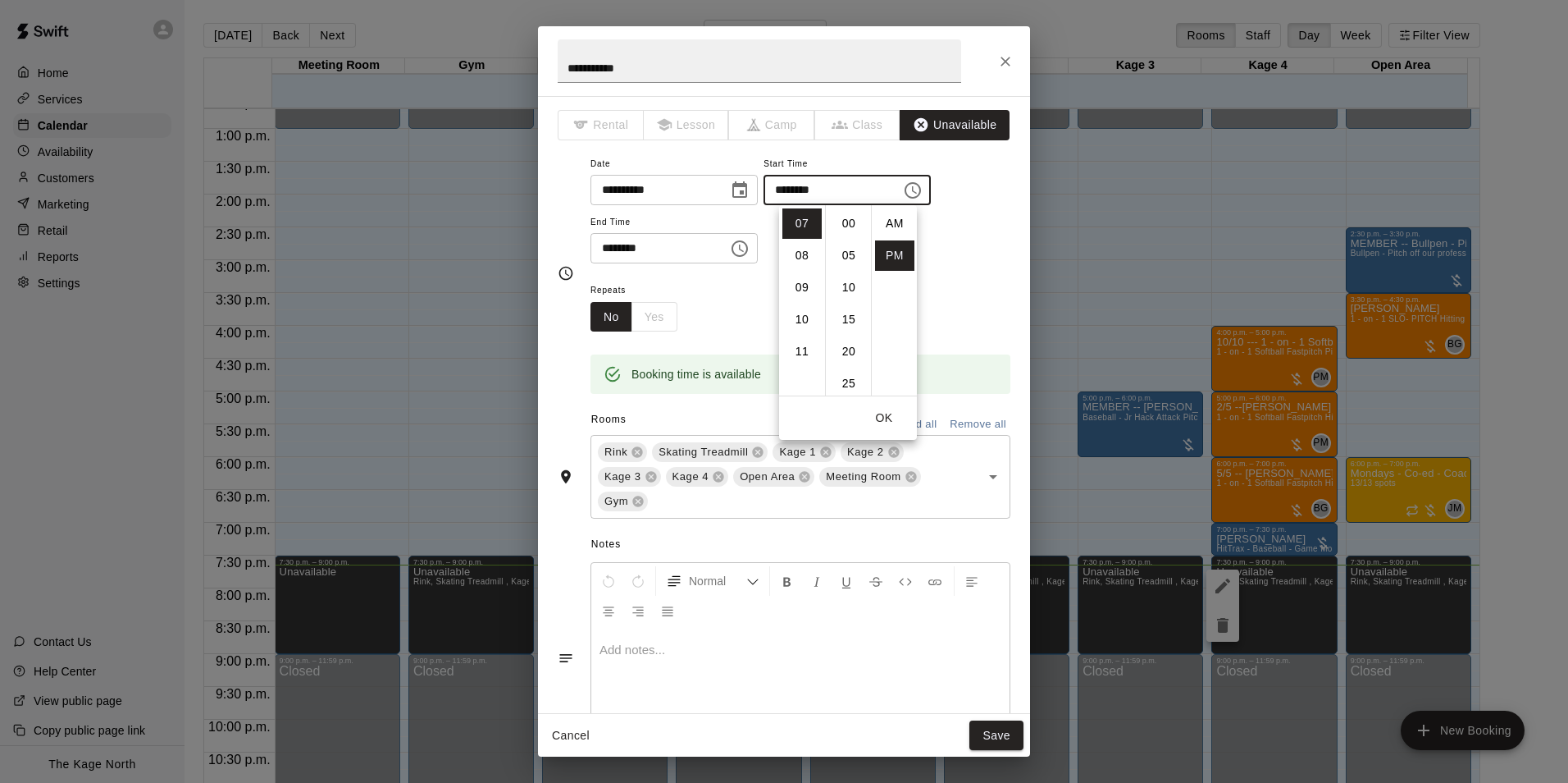
scroll to position [29, 0]
click at [795, 257] on li "08" at bounding box center [802, 255] width 40 height 30
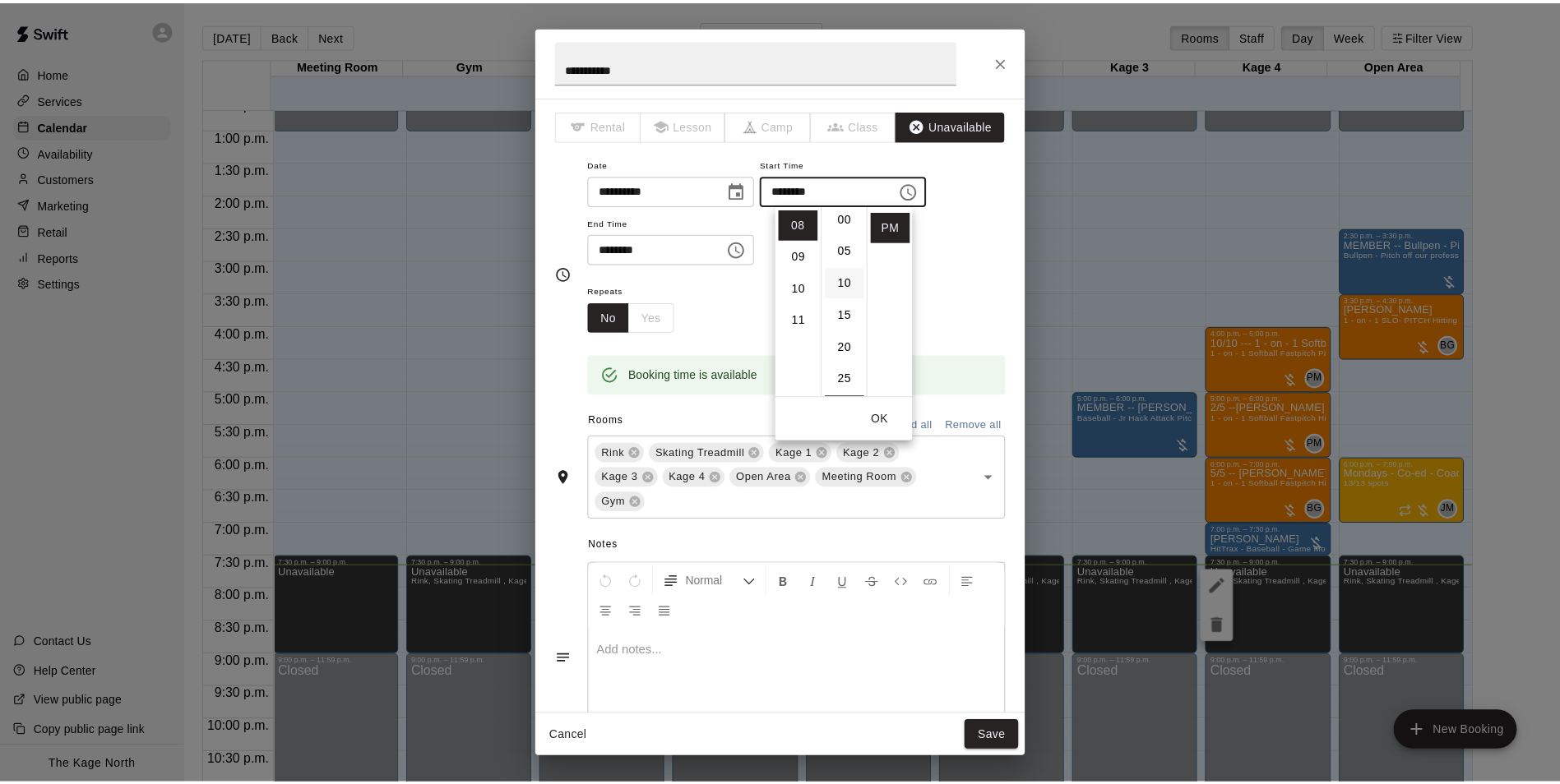
scroll to position [0, 0]
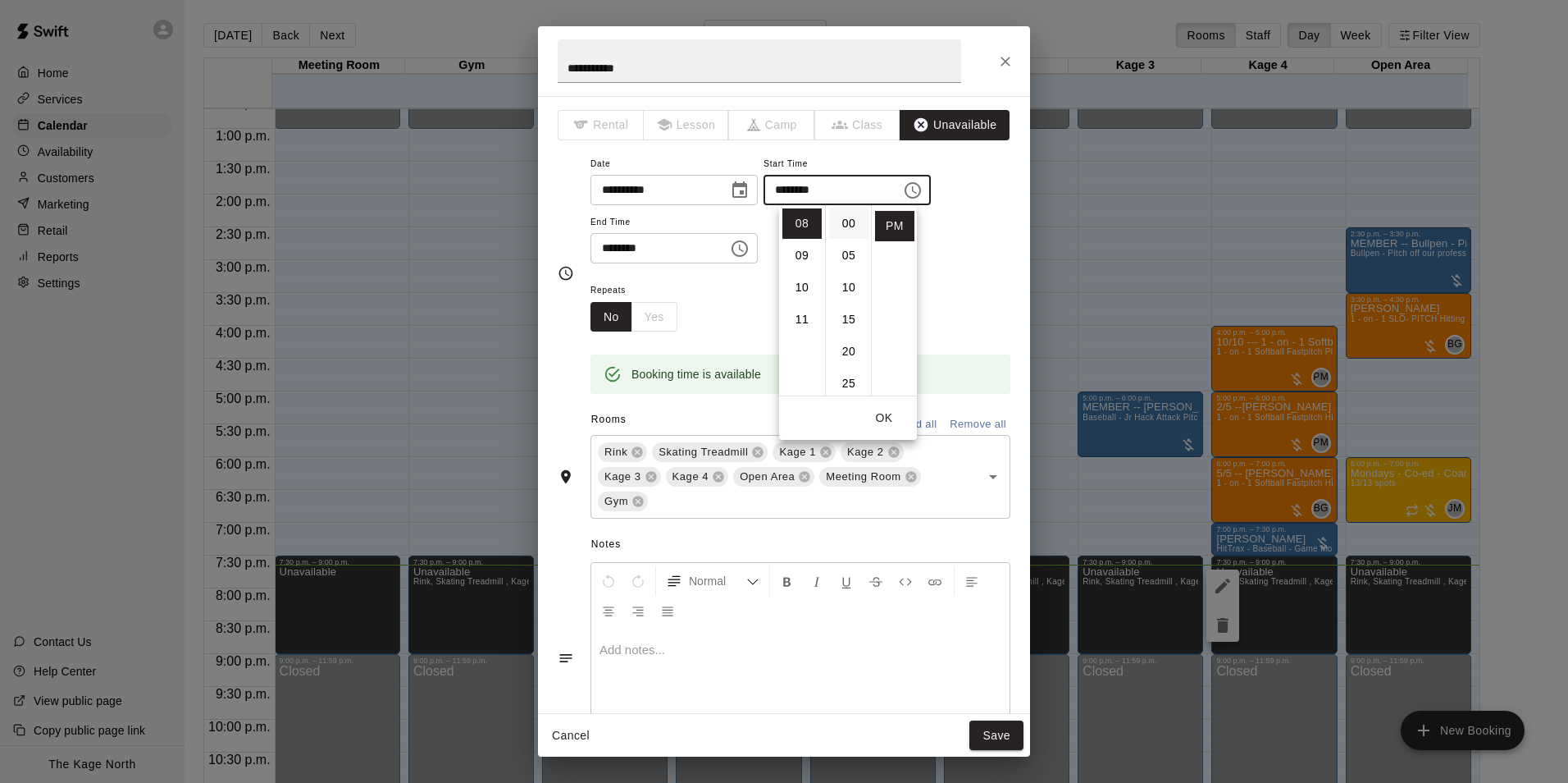
click at [846, 228] on li "00" at bounding box center [848, 223] width 40 height 30
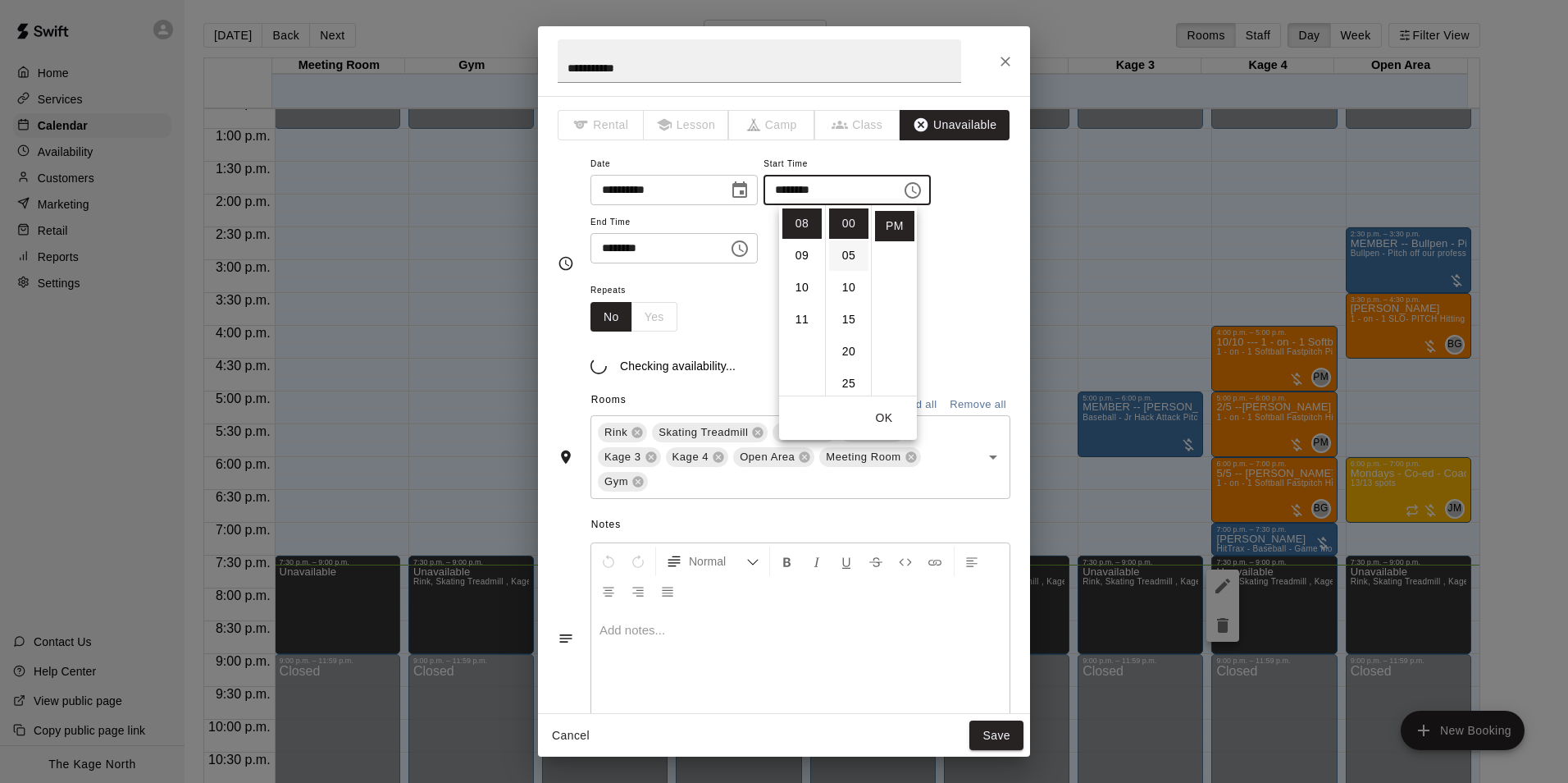
type input "********"
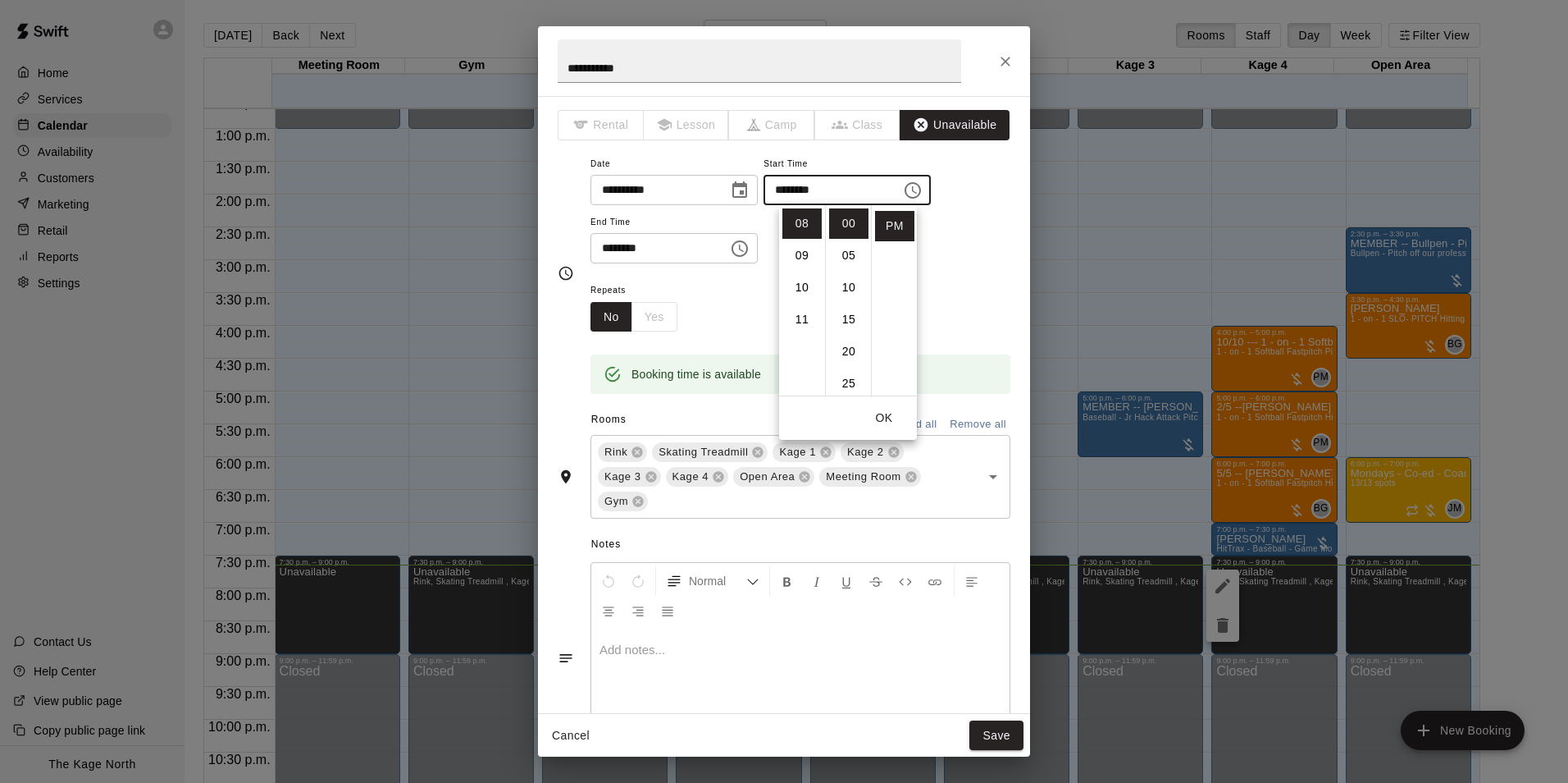
click at [882, 418] on button "OK" at bounding box center [884, 418] width 52 height 30
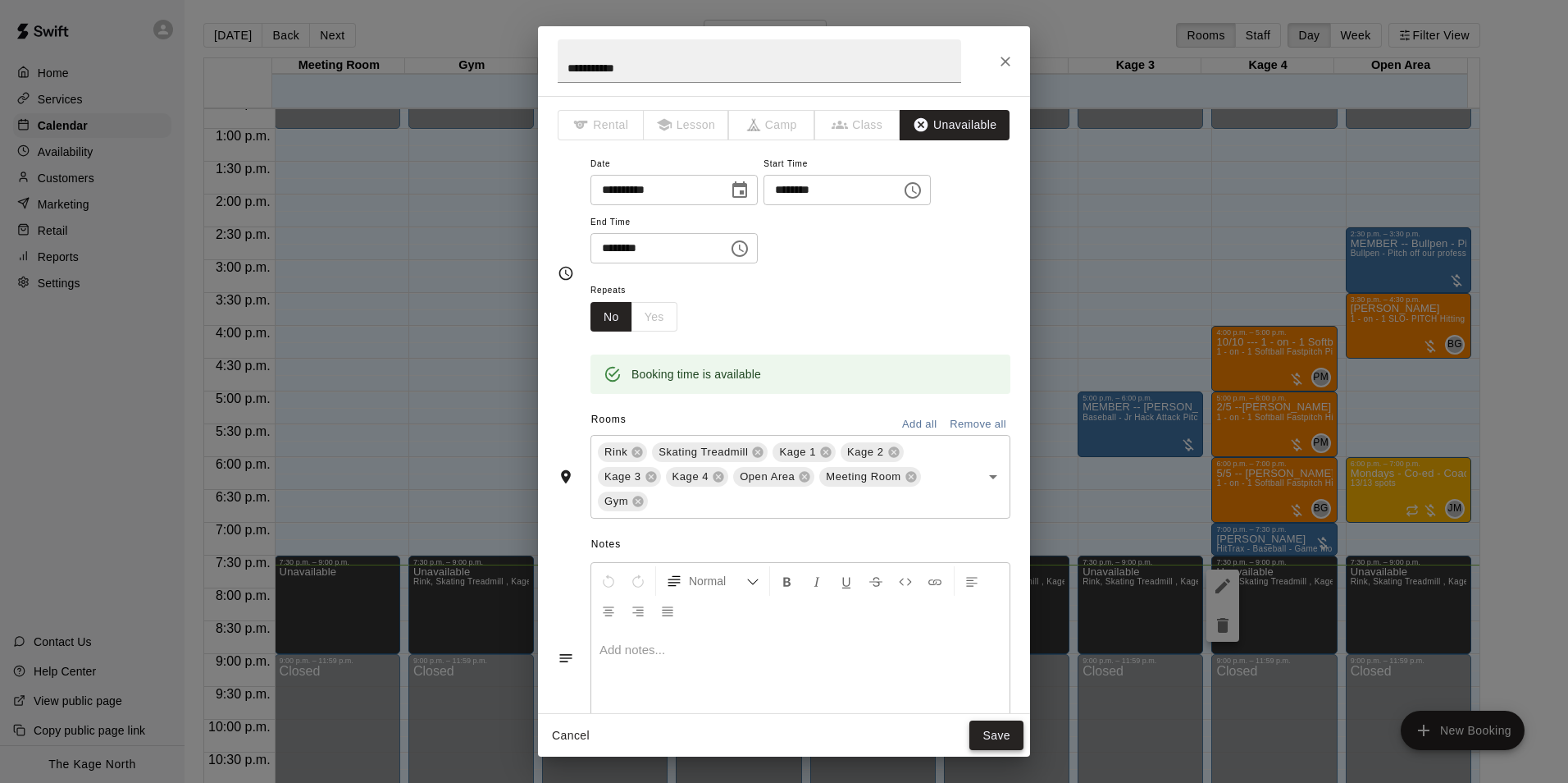
click at [997, 736] on button "Save" at bounding box center [997, 736] width 54 height 30
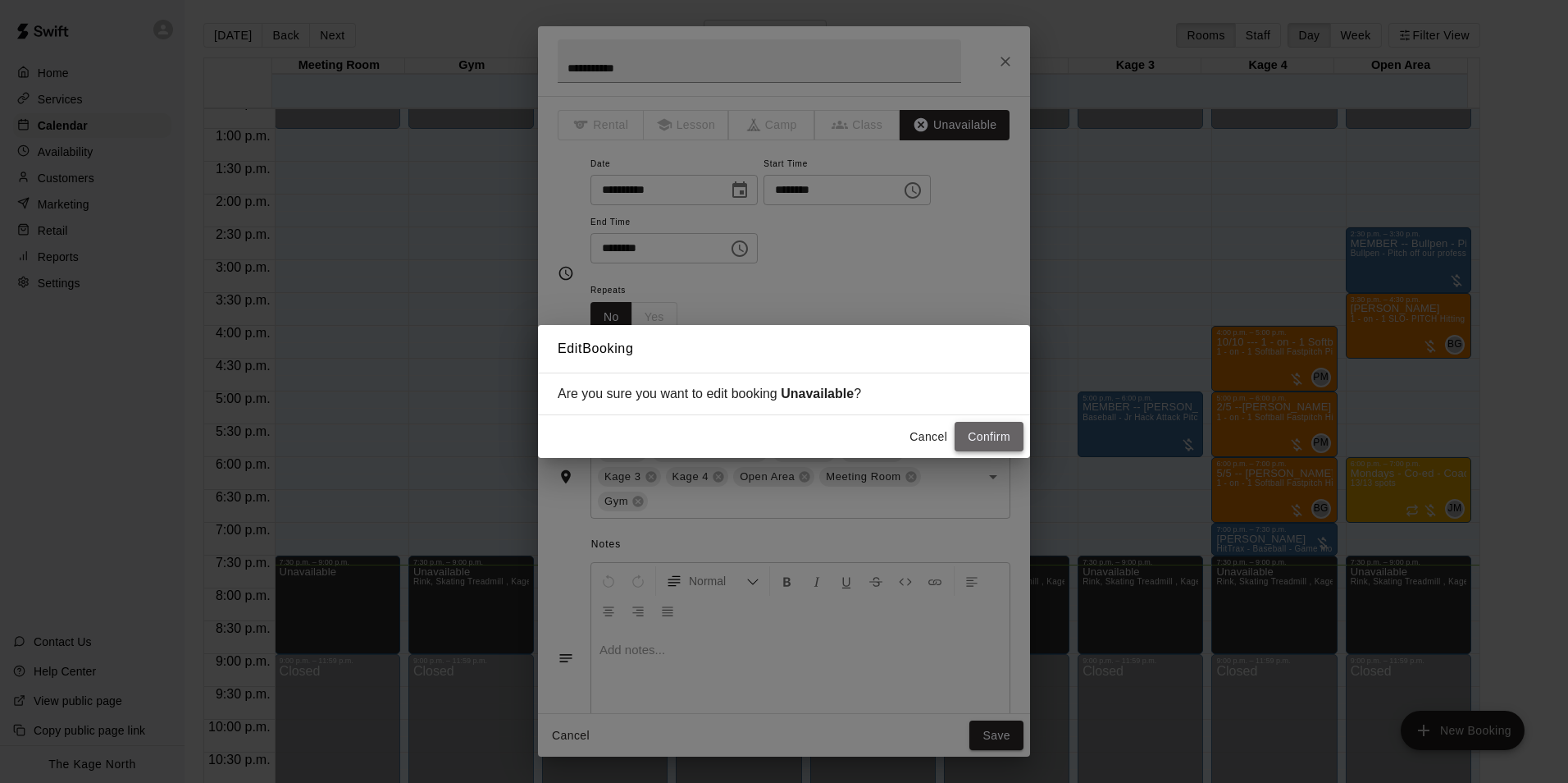
click at [987, 430] on button "Confirm" at bounding box center [989, 436] width 69 height 30
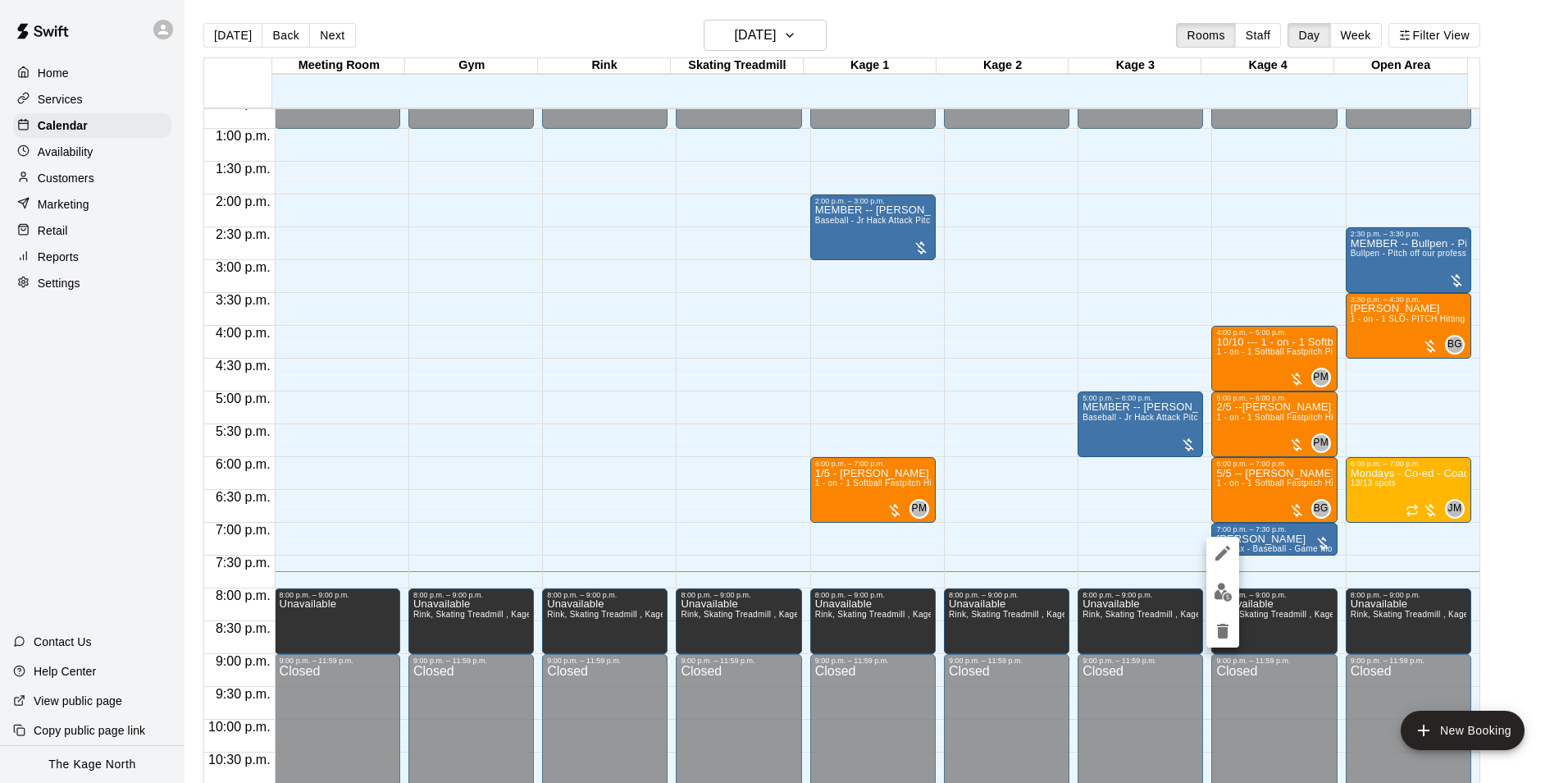
click at [1220, 548] on icon "edit" at bounding box center [1223, 553] width 19 height 19
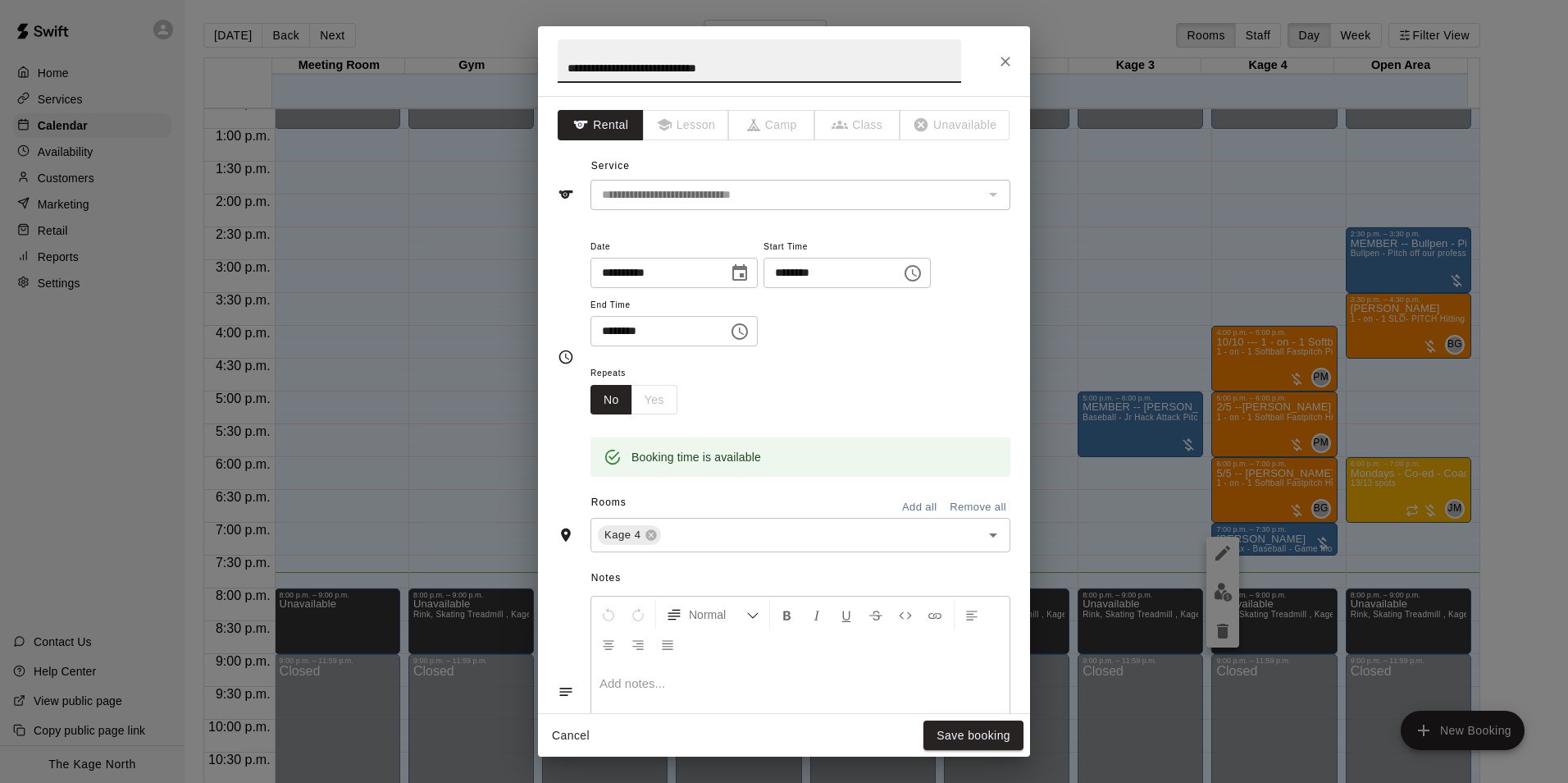
click at [565, 67] on input "**********" at bounding box center [759, 61] width 404 height 44
type input "**********"
click at [974, 736] on button "Save booking" at bounding box center [973, 736] width 100 height 30
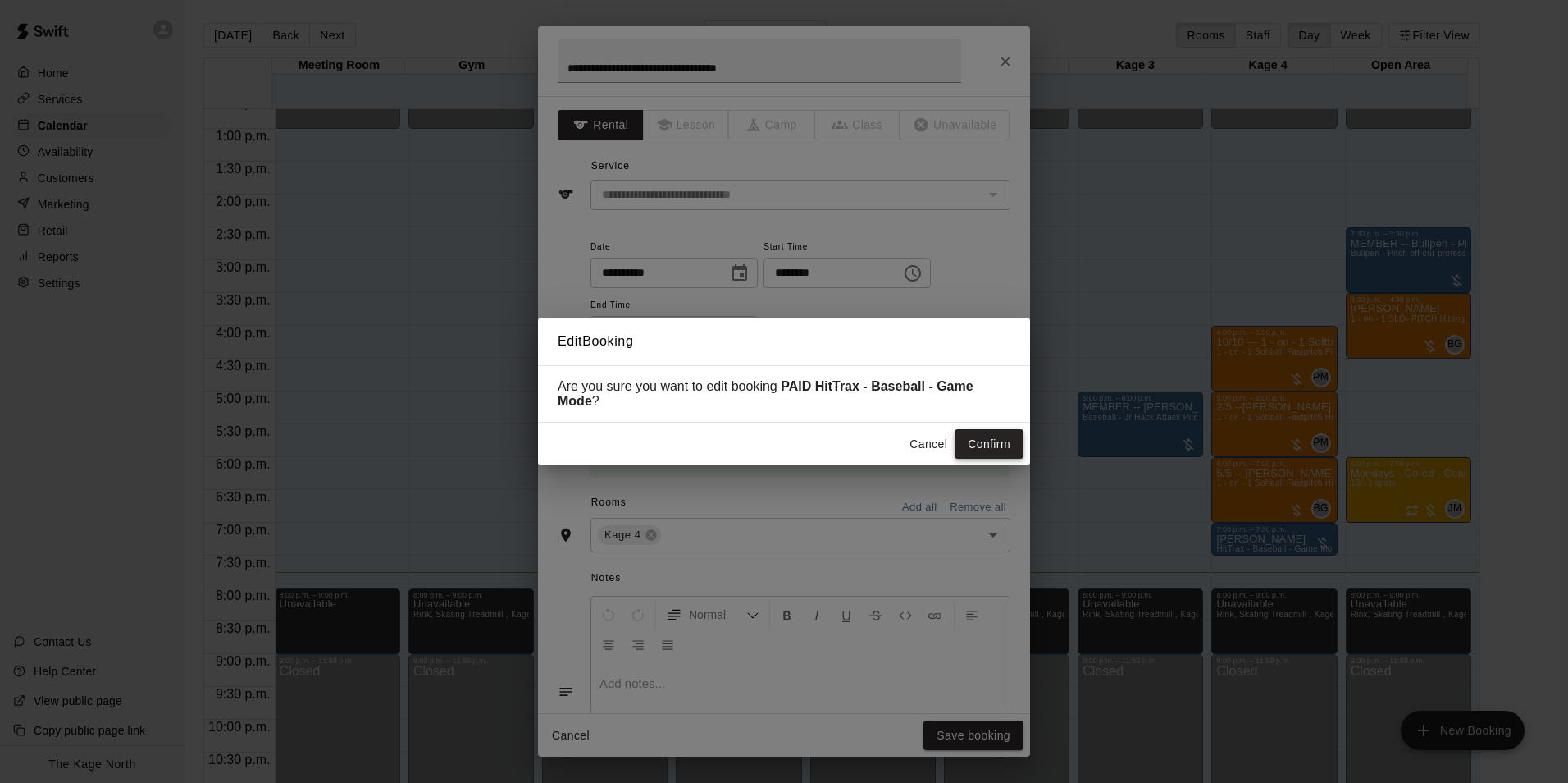
click at [995, 448] on button "Confirm" at bounding box center [989, 444] width 69 height 30
